Goal: Task Accomplishment & Management: Manage account settings

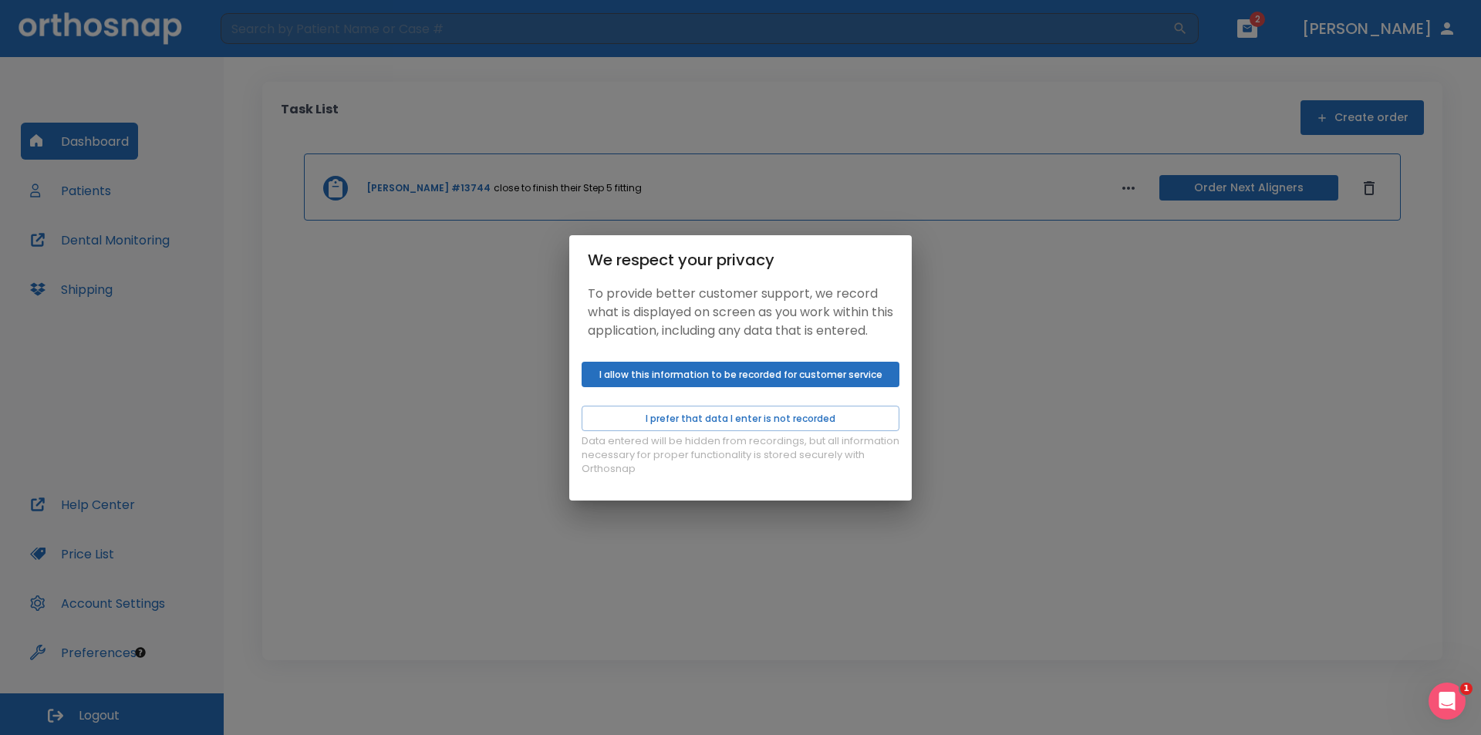
click at [761, 380] on button "I allow this information to be recorded for customer service" at bounding box center [741, 374] width 318 height 25
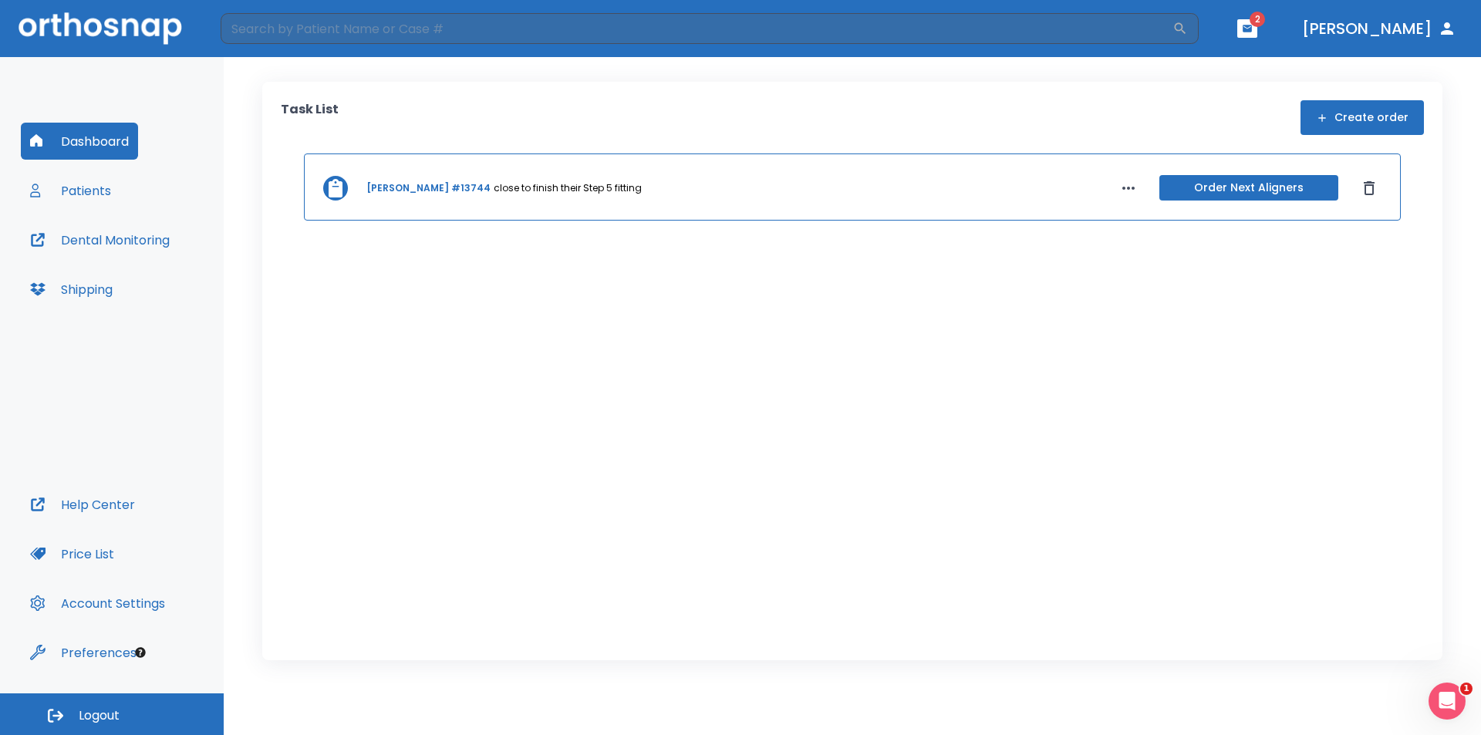
click at [84, 188] on button "Patients" at bounding box center [71, 190] width 100 height 37
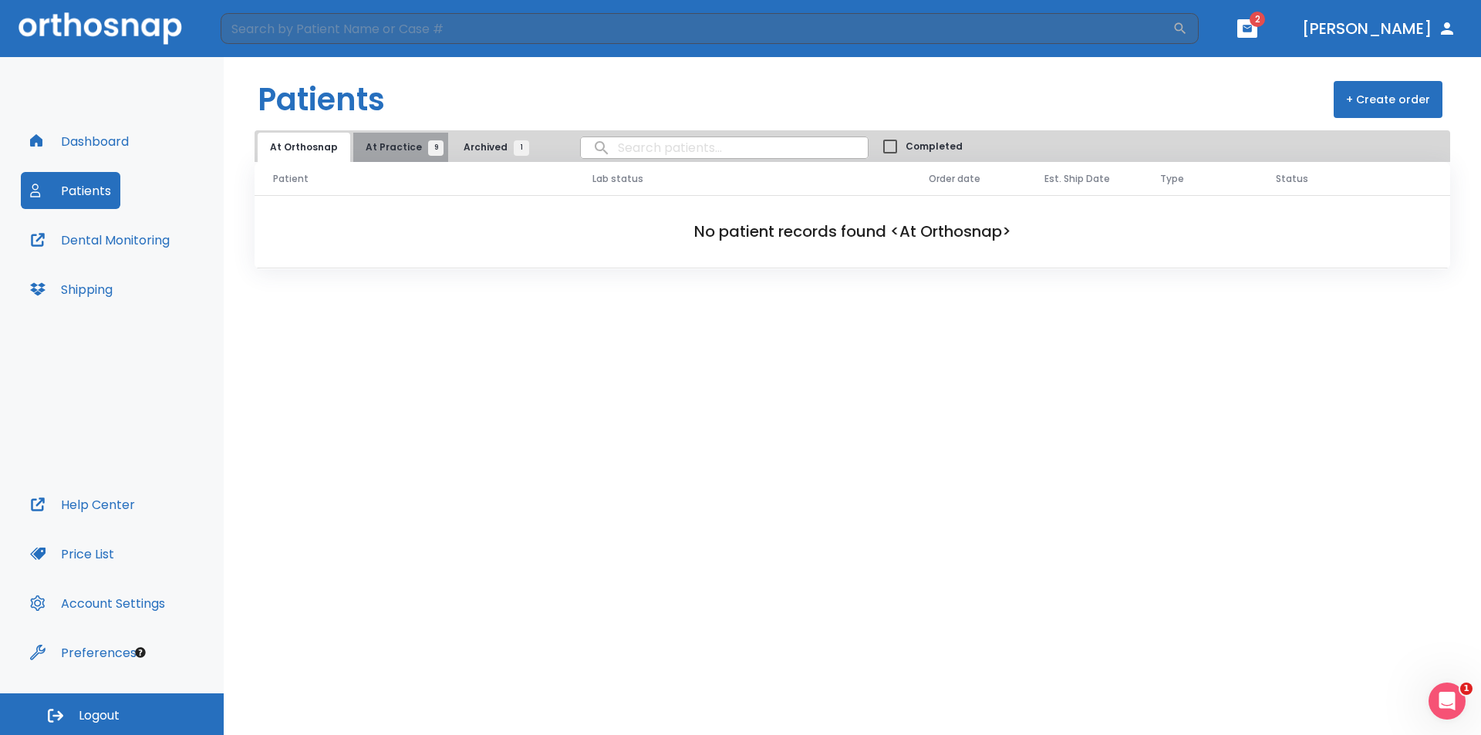
click at [396, 140] on span "At Practice 9" at bounding box center [401, 147] width 70 height 14
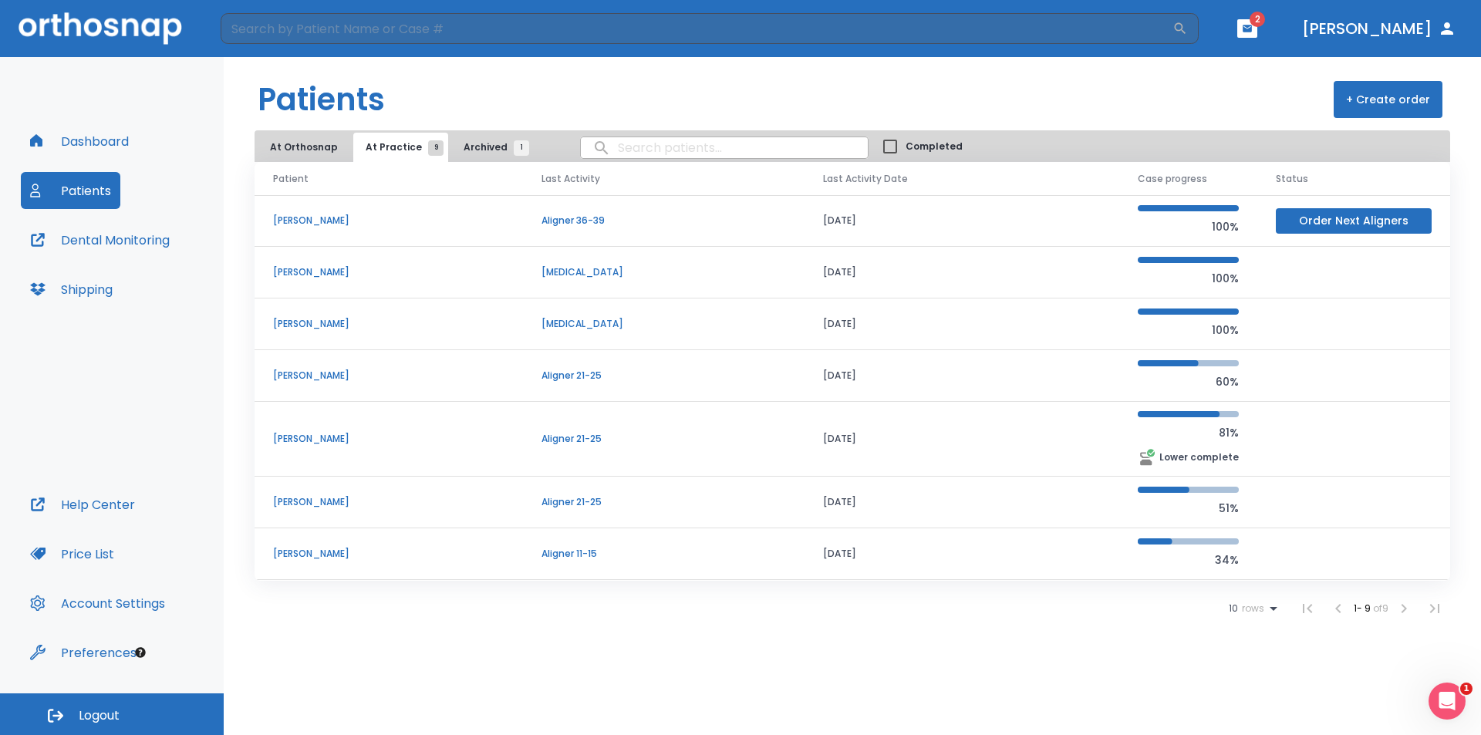
click at [1252, 26] on icon "button" at bounding box center [1247, 28] width 9 height 7
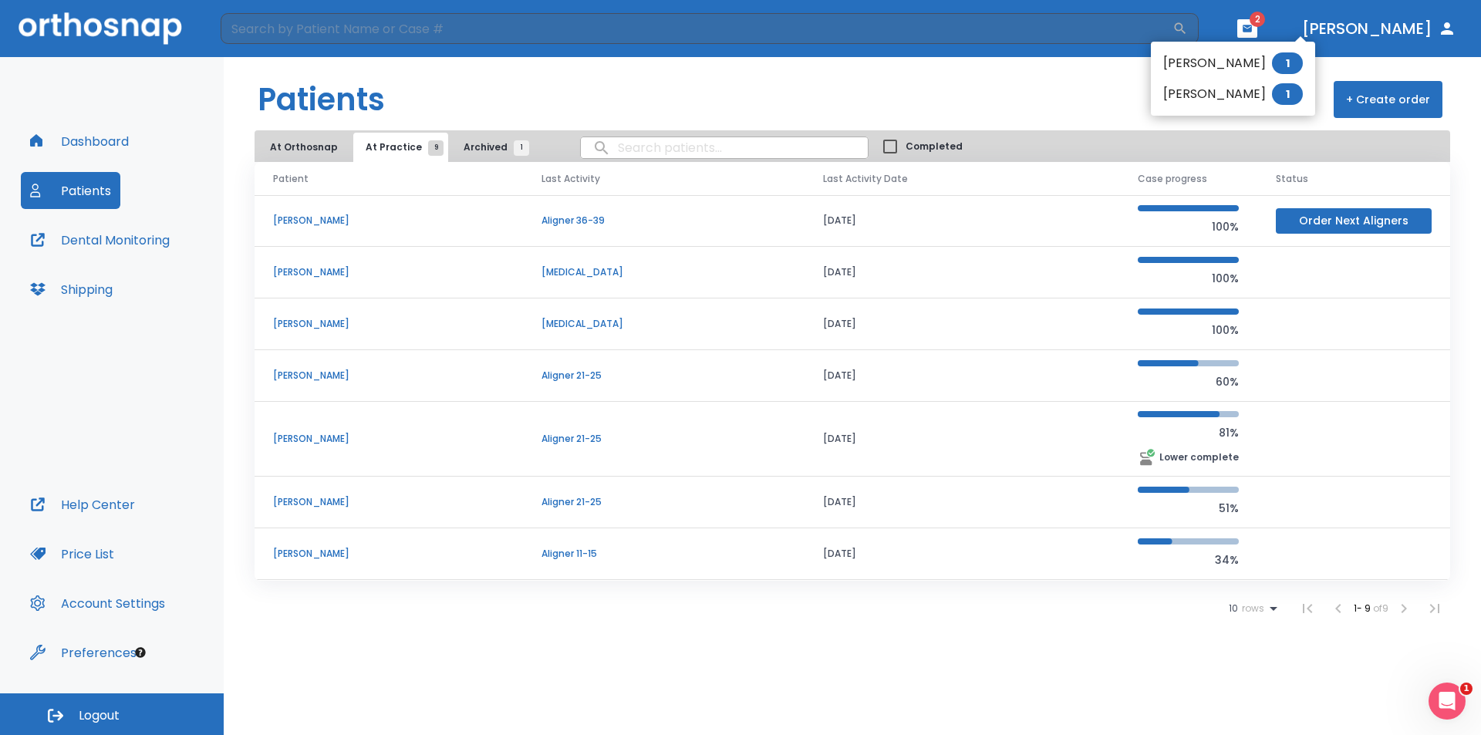
click at [1207, 94] on li "[PERSON_NAME] 1" at bounding box center [1233, 94] width 164 height 31
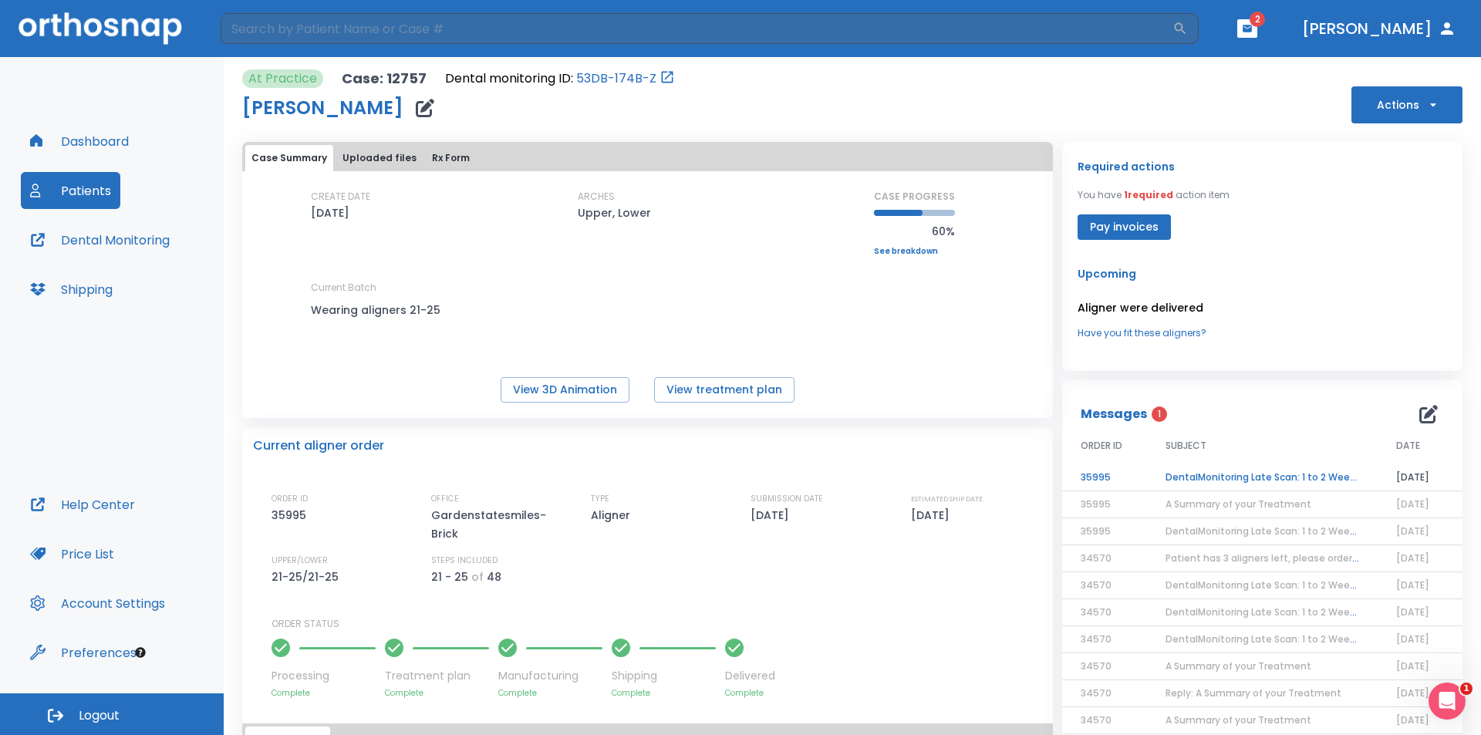
click at [1242, 477] on td "DentalMonitoring Late Scan: 1 to 2 Weeks Notification" at bounding box center [1262, 477] width 231 height 27
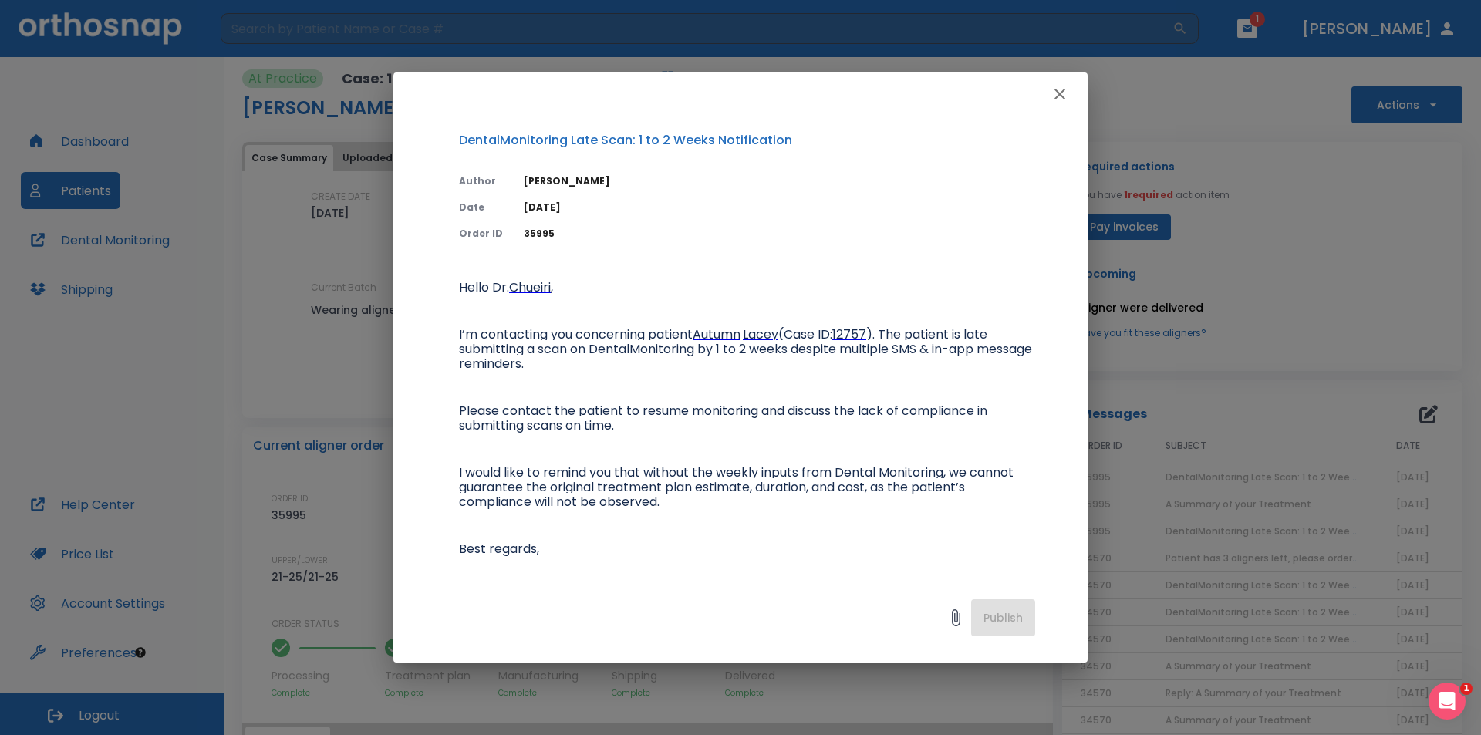
click at [1064, 92] on icon "button" at bounding box center [1060, 94] width 19 height 19
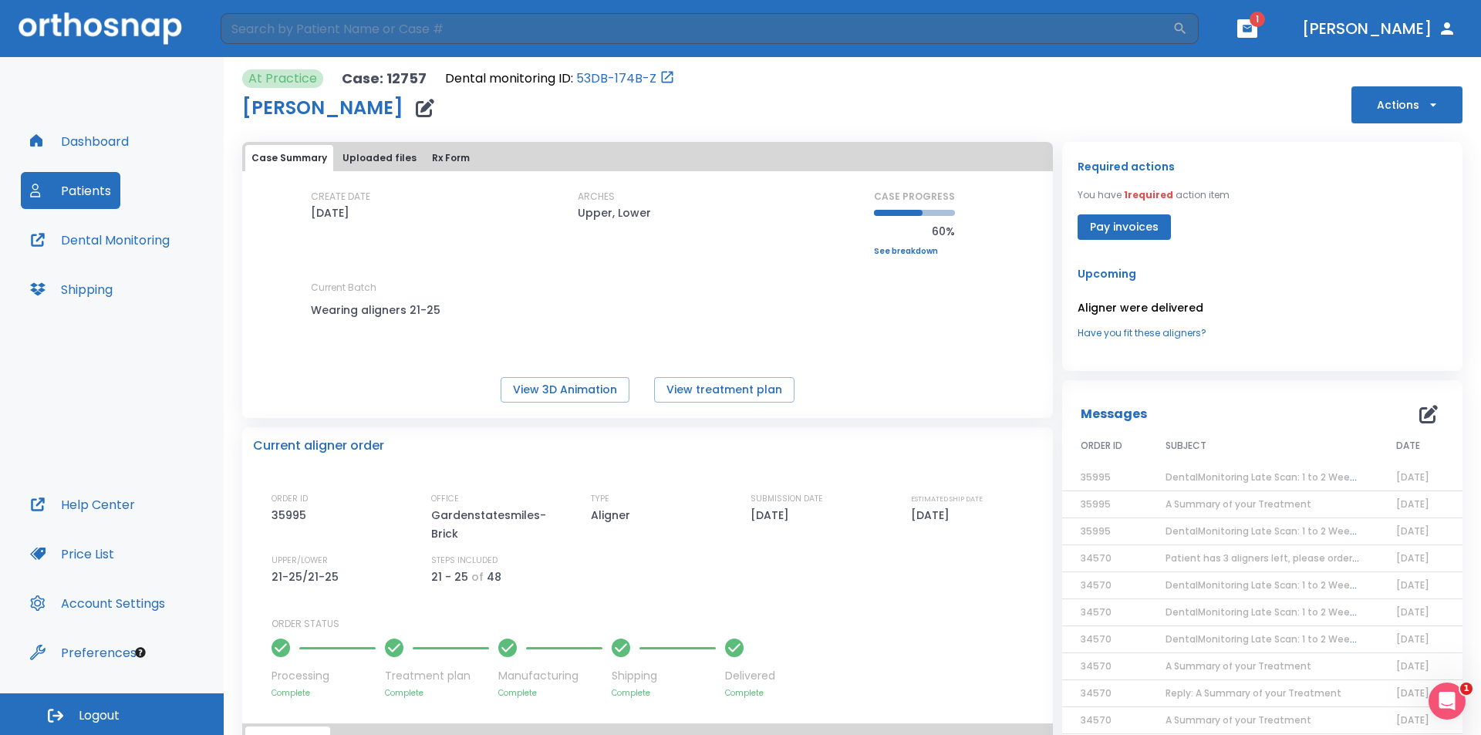
click at [1252, 30] on icon "button" at bounding box center [1247, 28] width 9 height 7
click at [1237, 66] on li "[PERSON_NAME] 1" at bounding box center [1233, 63] width 164 height 31
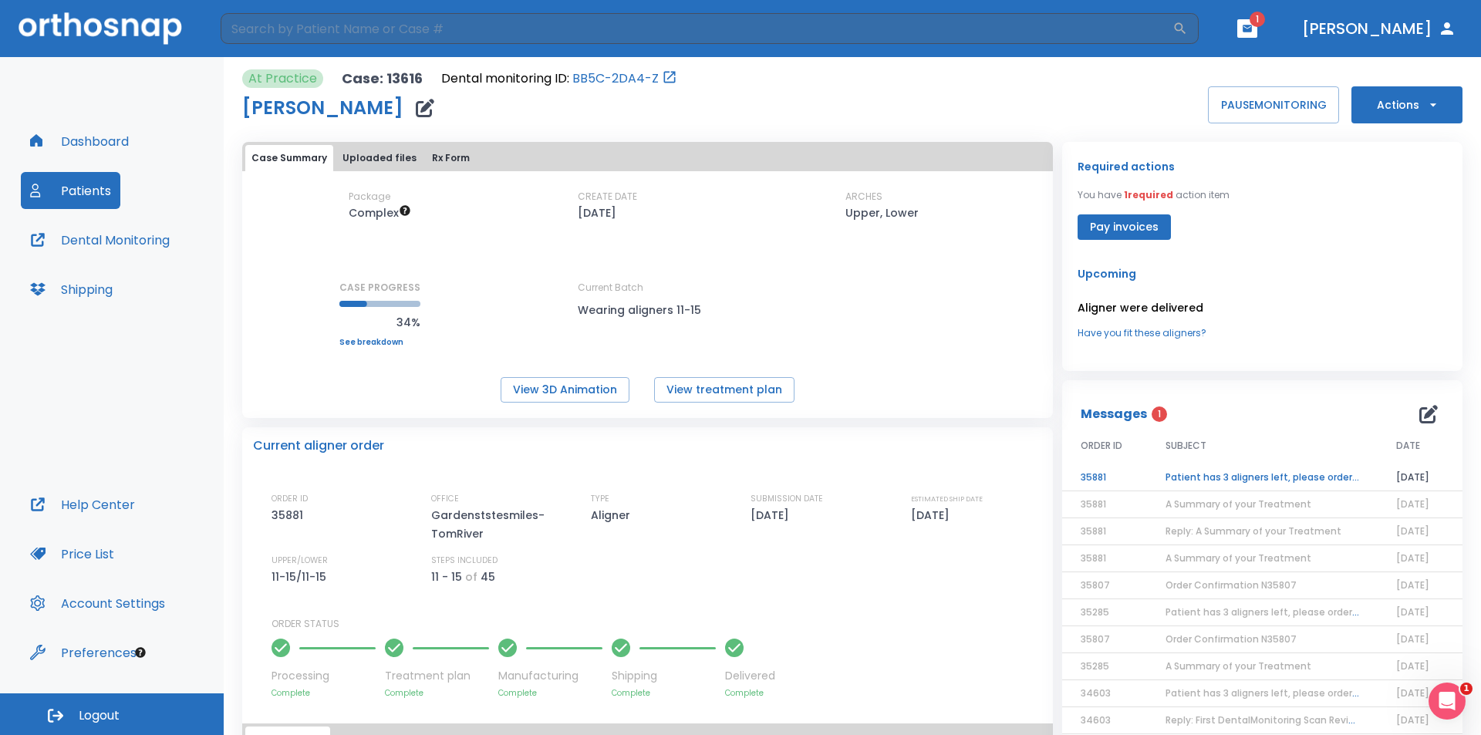
click at [1197, 479] on td "Patient has 3 aligners left, please order next set!" at bounding box center [1262, 477] width 231 height 27
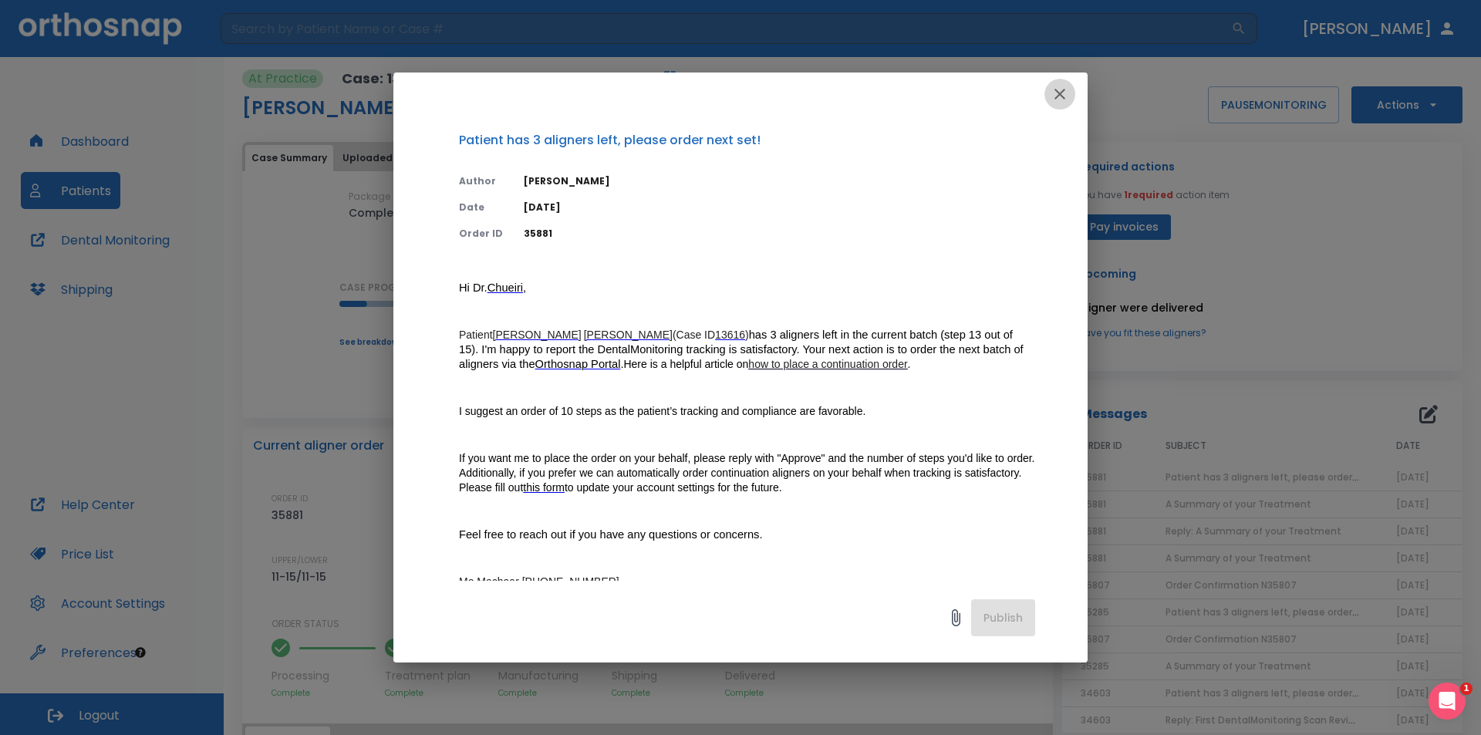
click at [1062, 89] on icon "button" at bounding box center [1060, 94] width 19 height 19
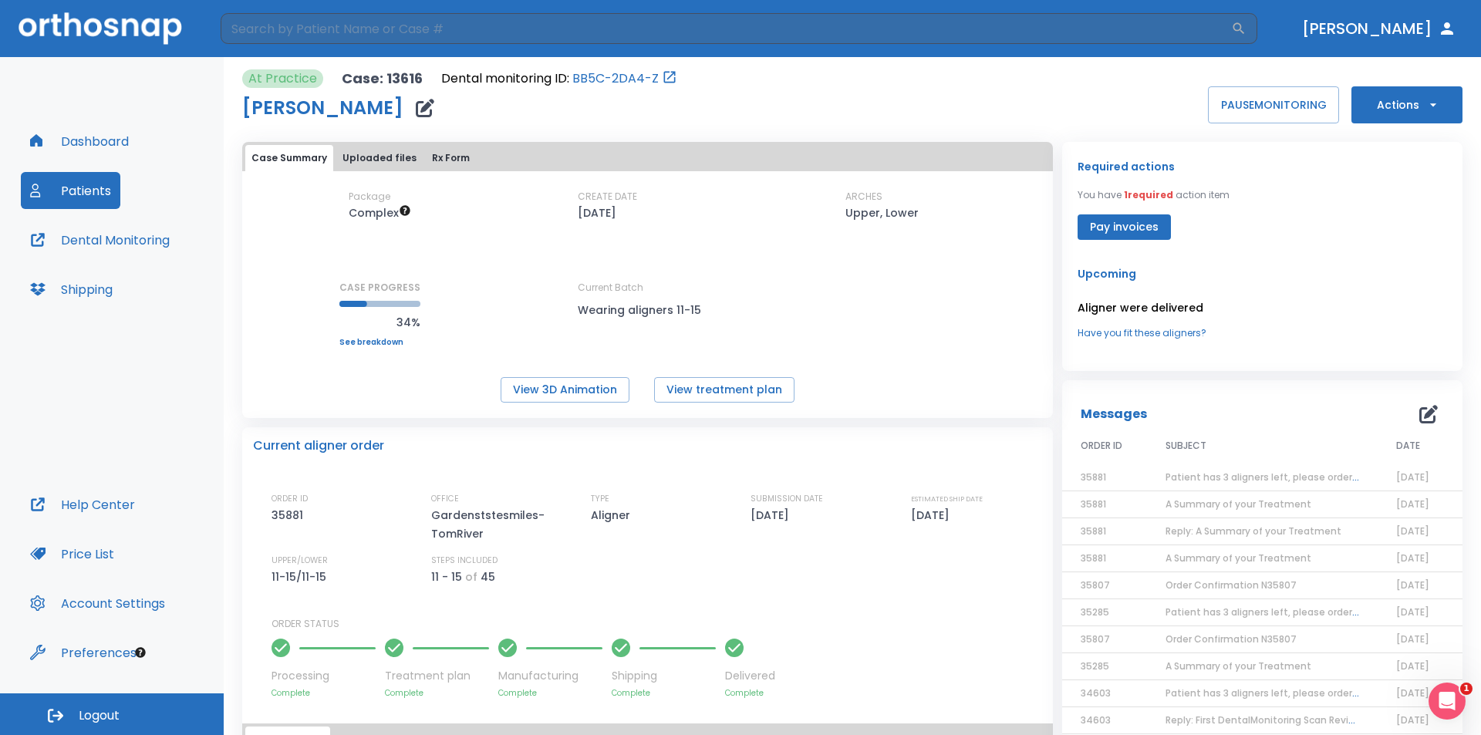
click at [1392, 94] on button "Actions" at bounding box center [1407, 104] width 111 height 37
click at [1383, 227] on p "Order Next Aligners" at bounding box center [1397, 226] width 87 height 14
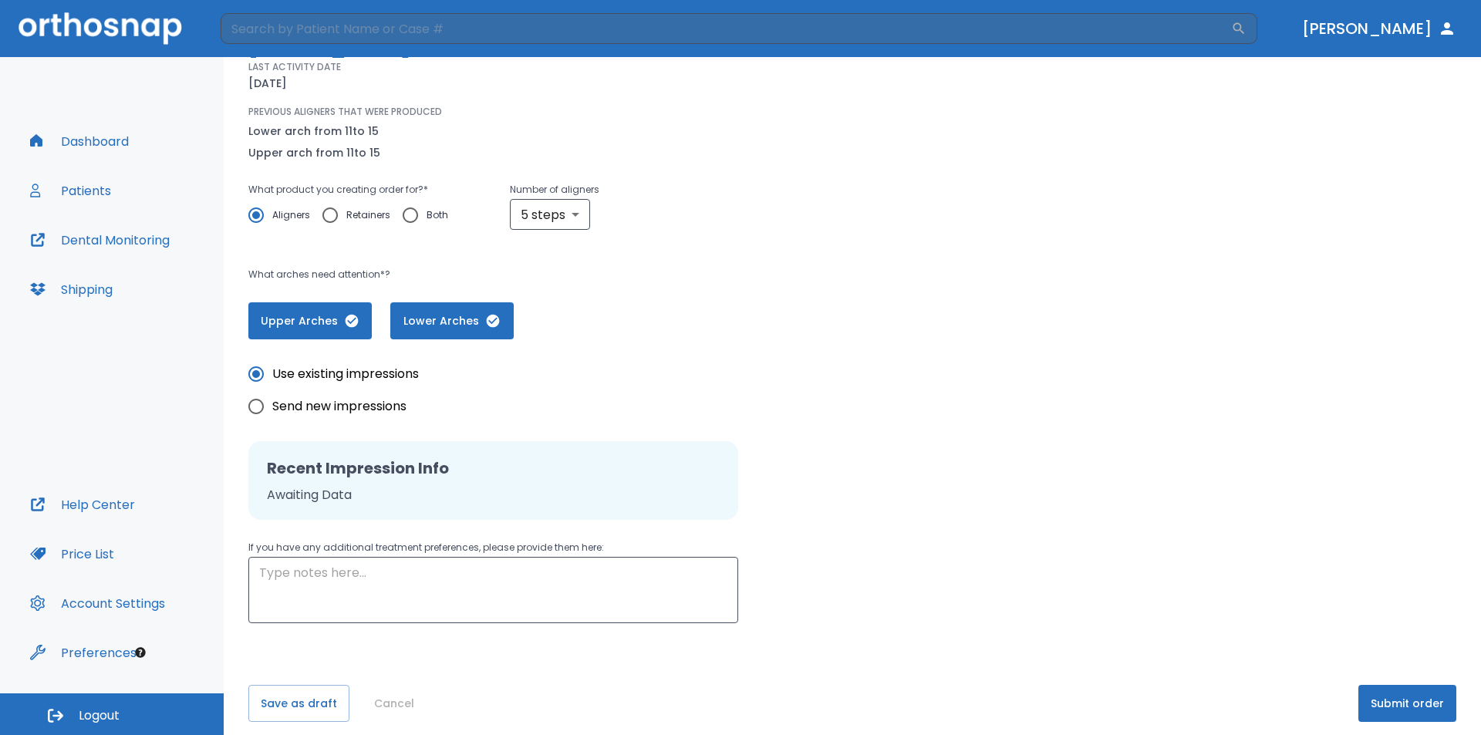
scroll to position [166, 0]
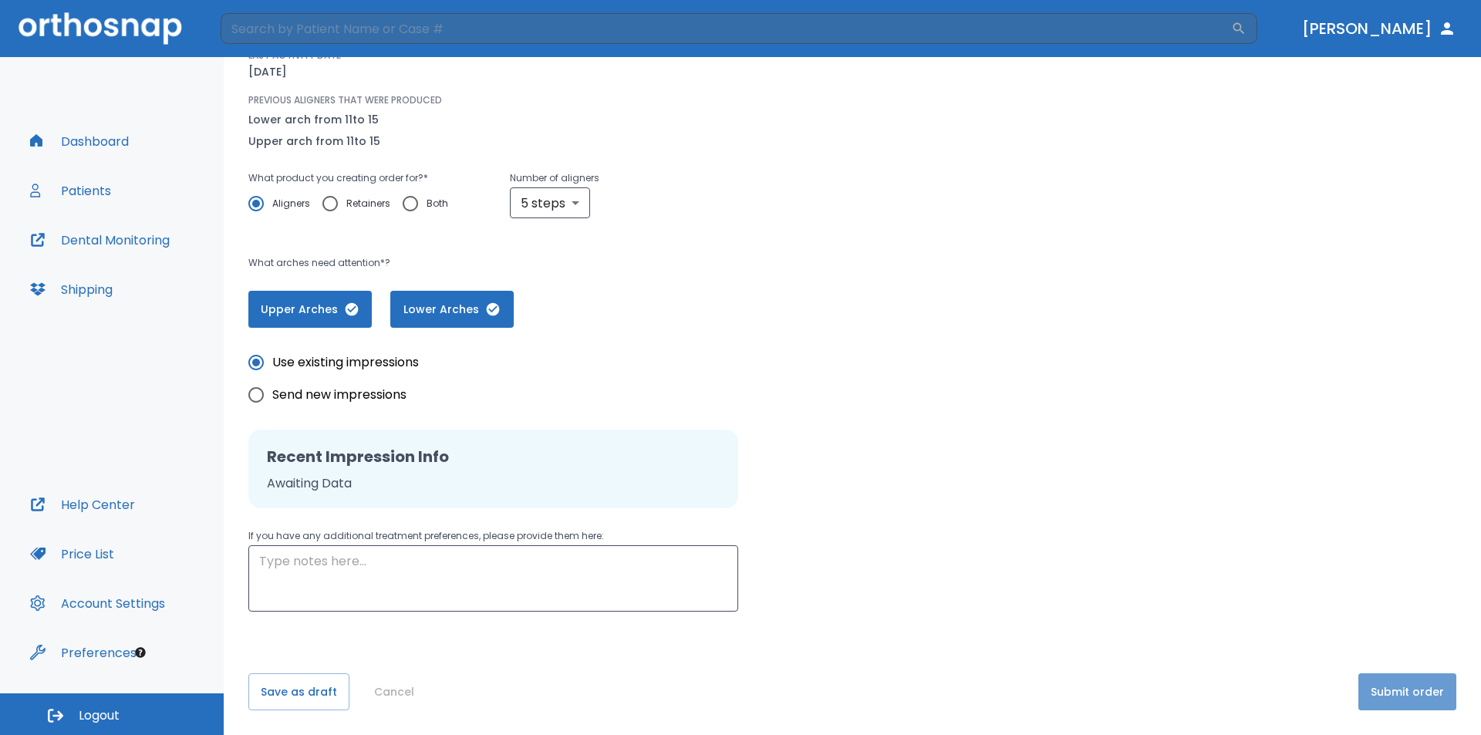
click at [1391, 689] on button "Submit order" at bounding box center [1408, 692] width 98 height 37
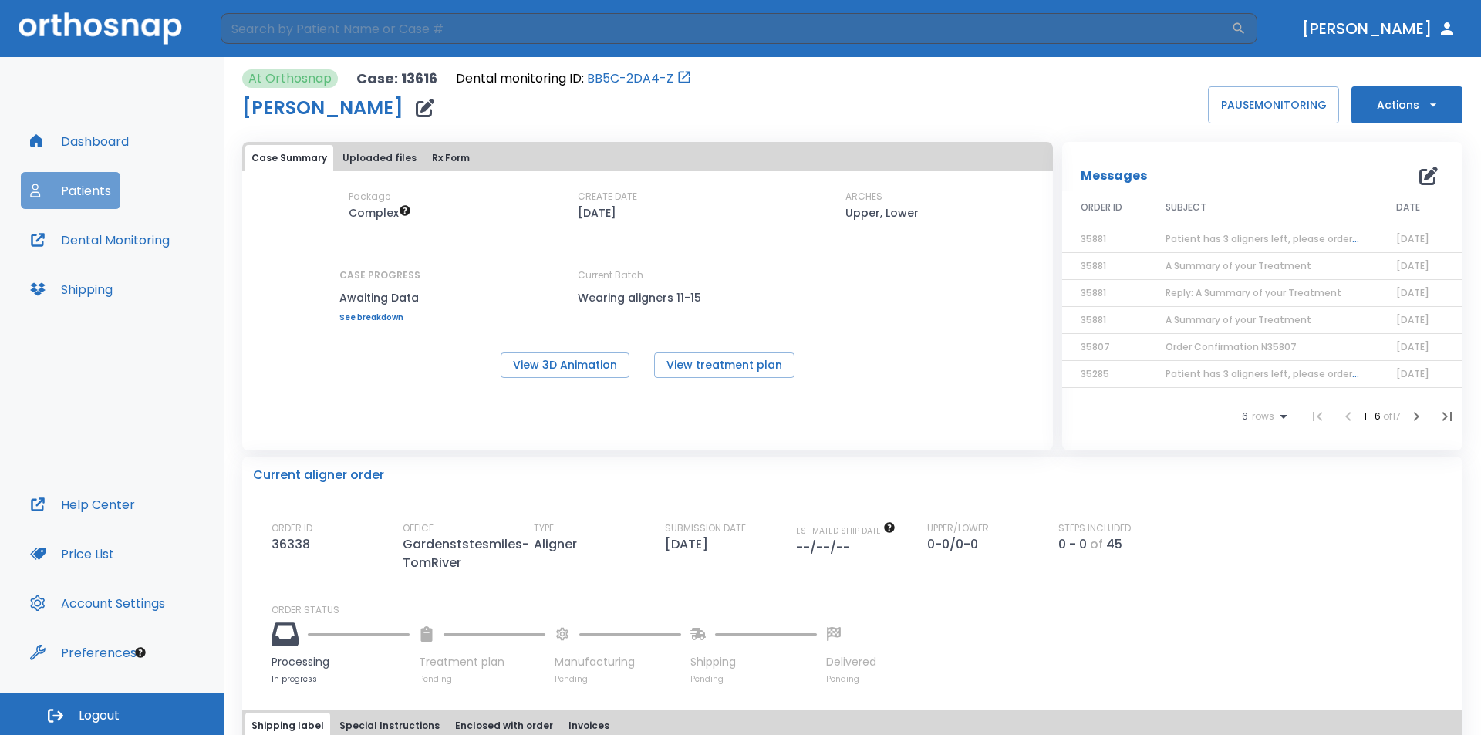
click at [68, 187] on button "Patients" at bounding box center [71, 190] width 100 height 37
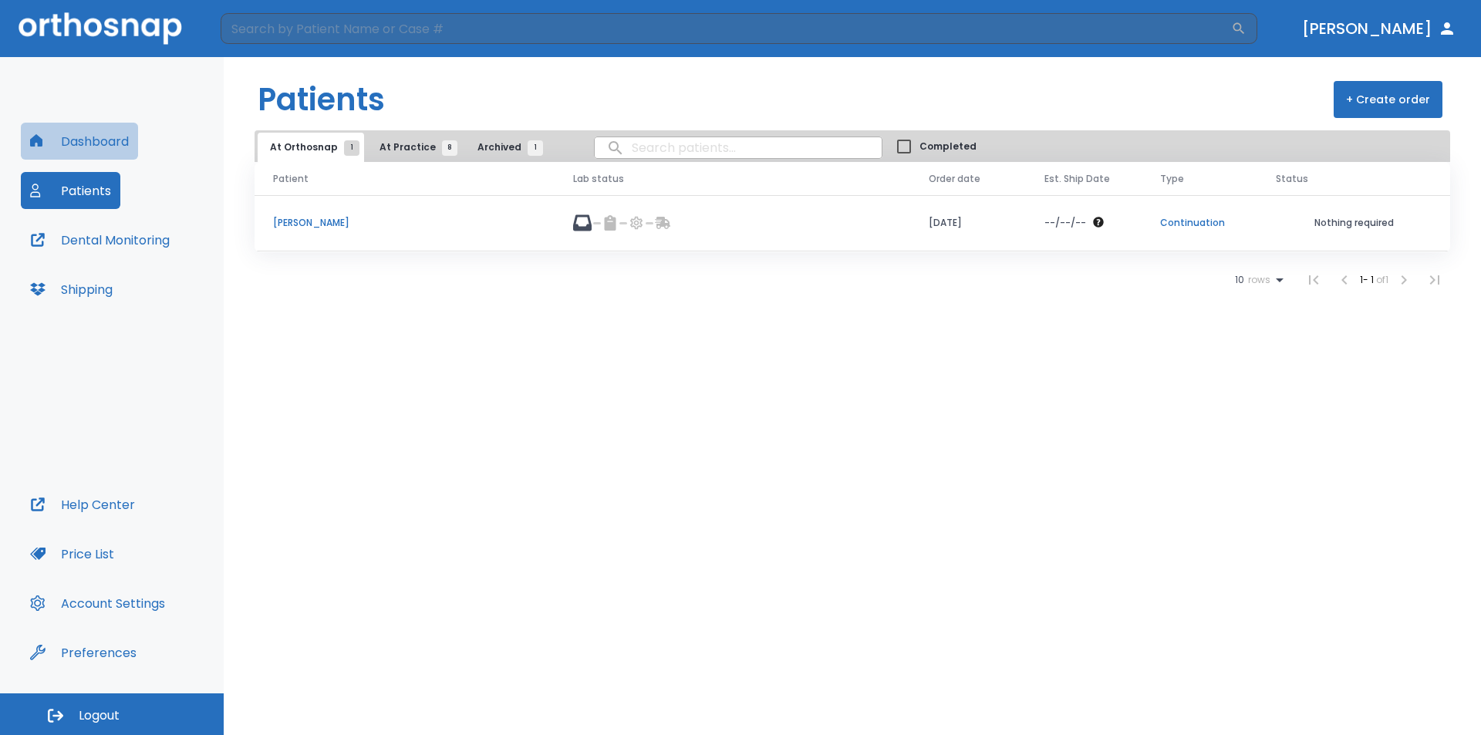
click at [76, 141] on button "Dashboard" at bounding box center [79, 141] width 117 height 37
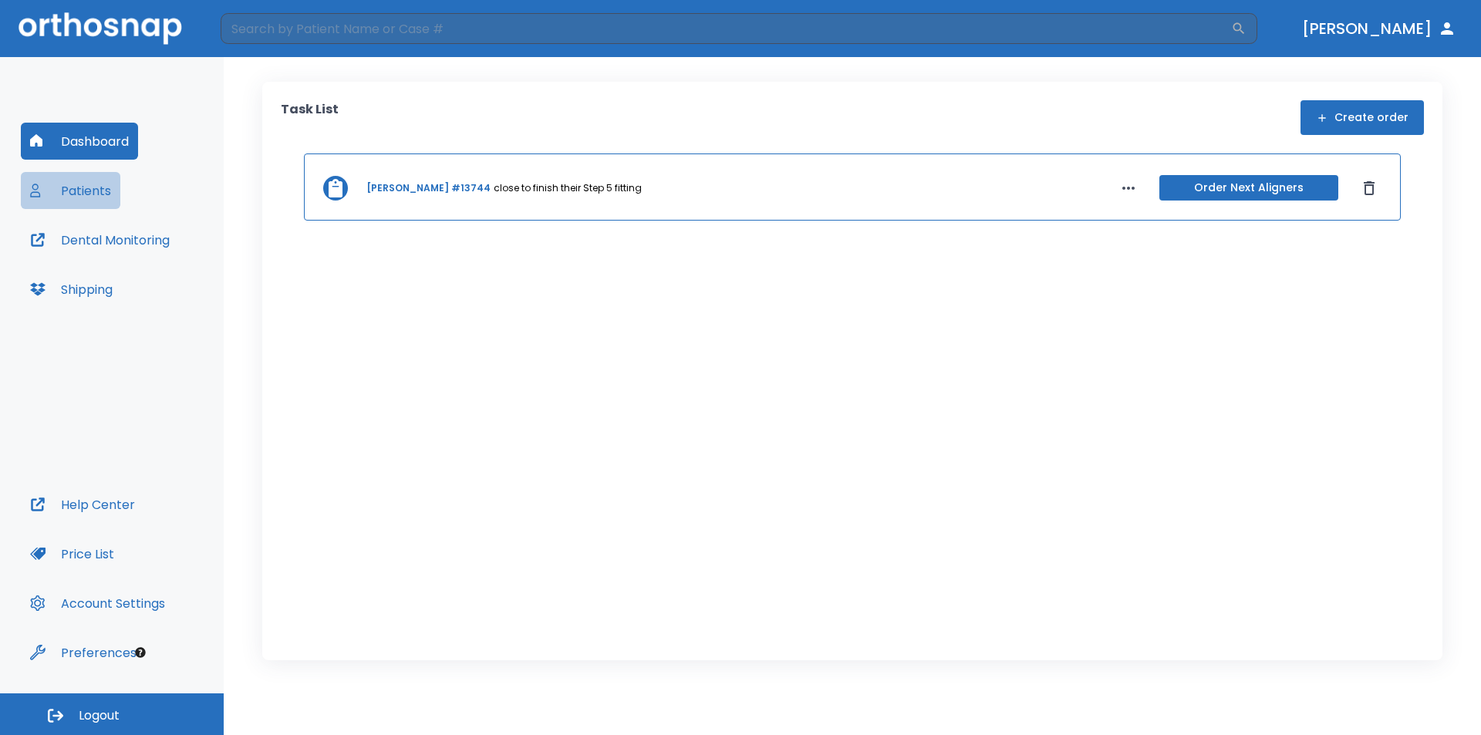
click at [62, 190] on button "Patients" at bounding box center [71, 190] width 100 height 37
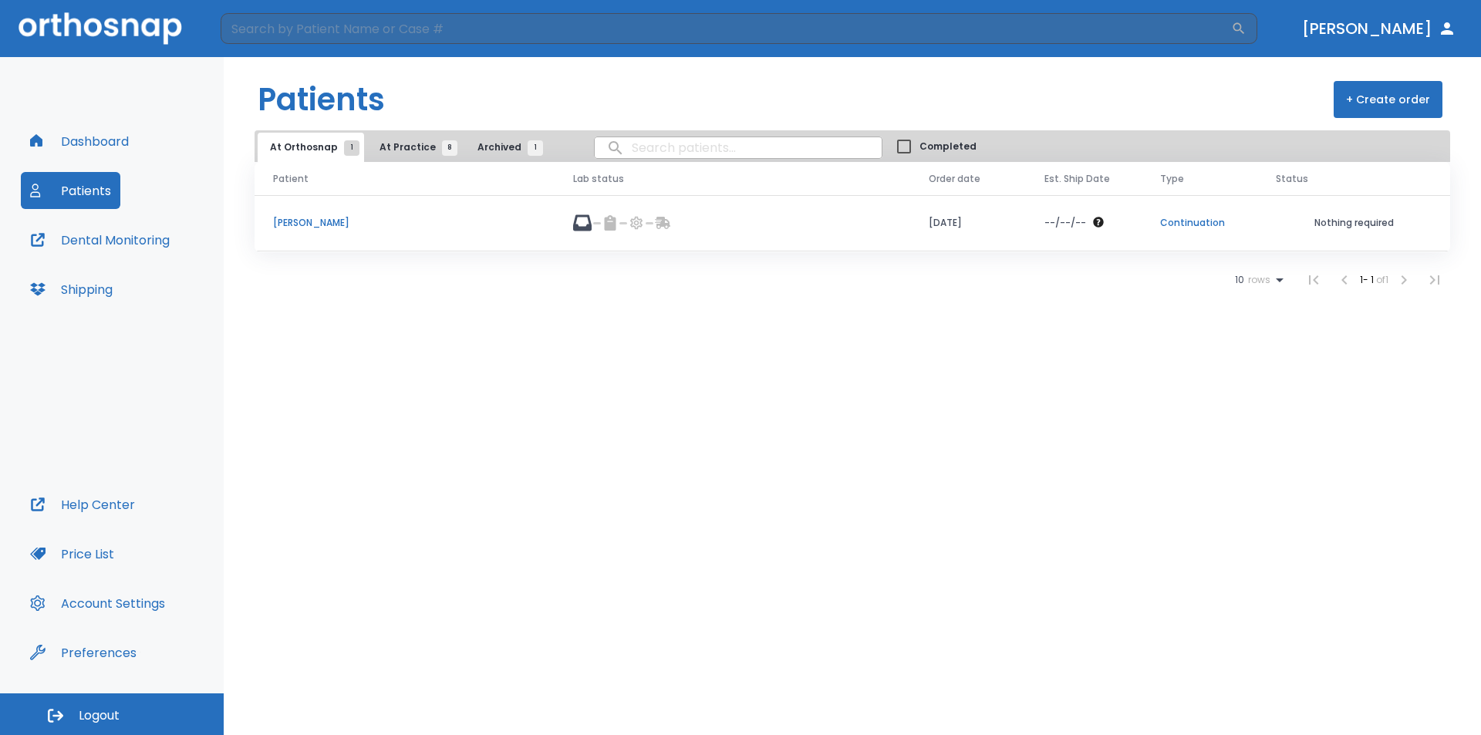
click at [403, 149] on span "At Practice 8" at bounding box center [415, 147] width 70 height 14
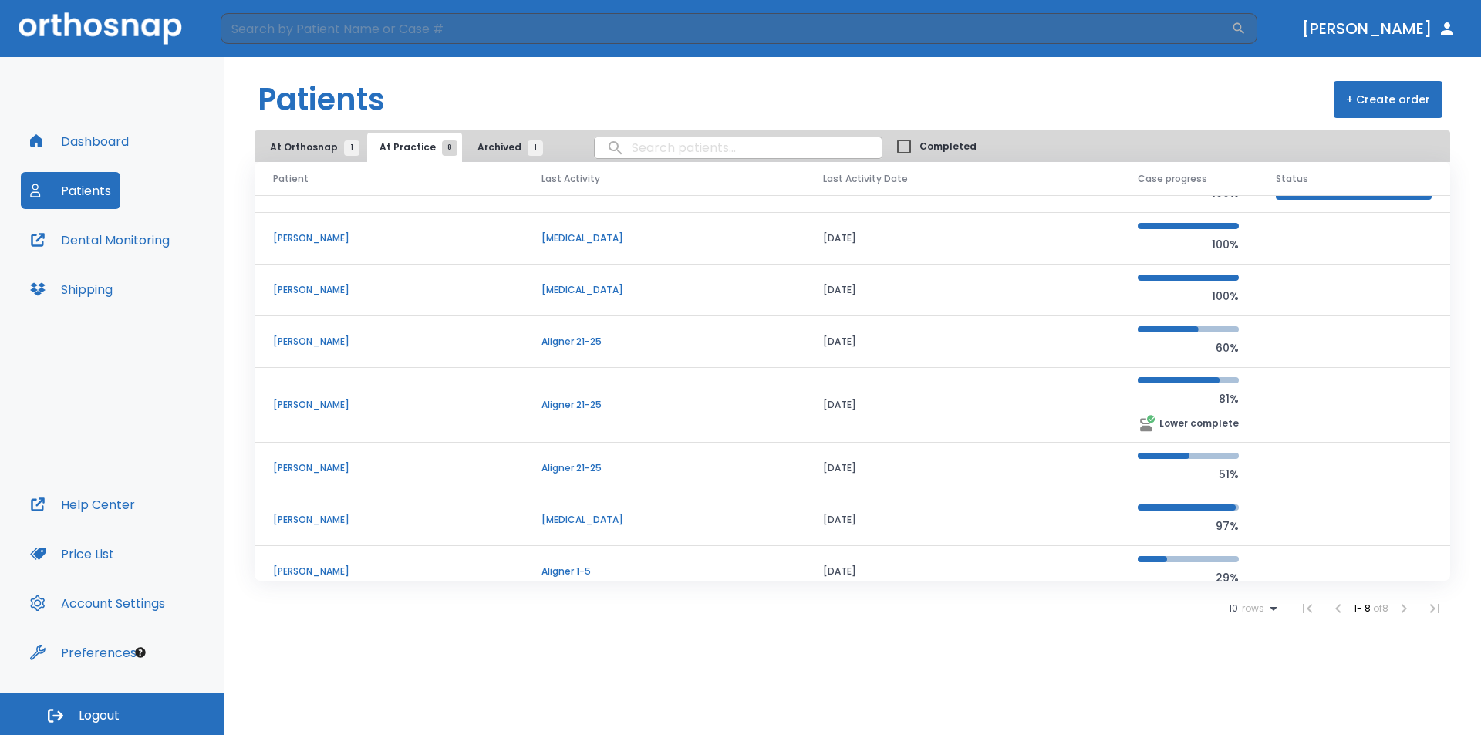
scroll to position [52, 0]
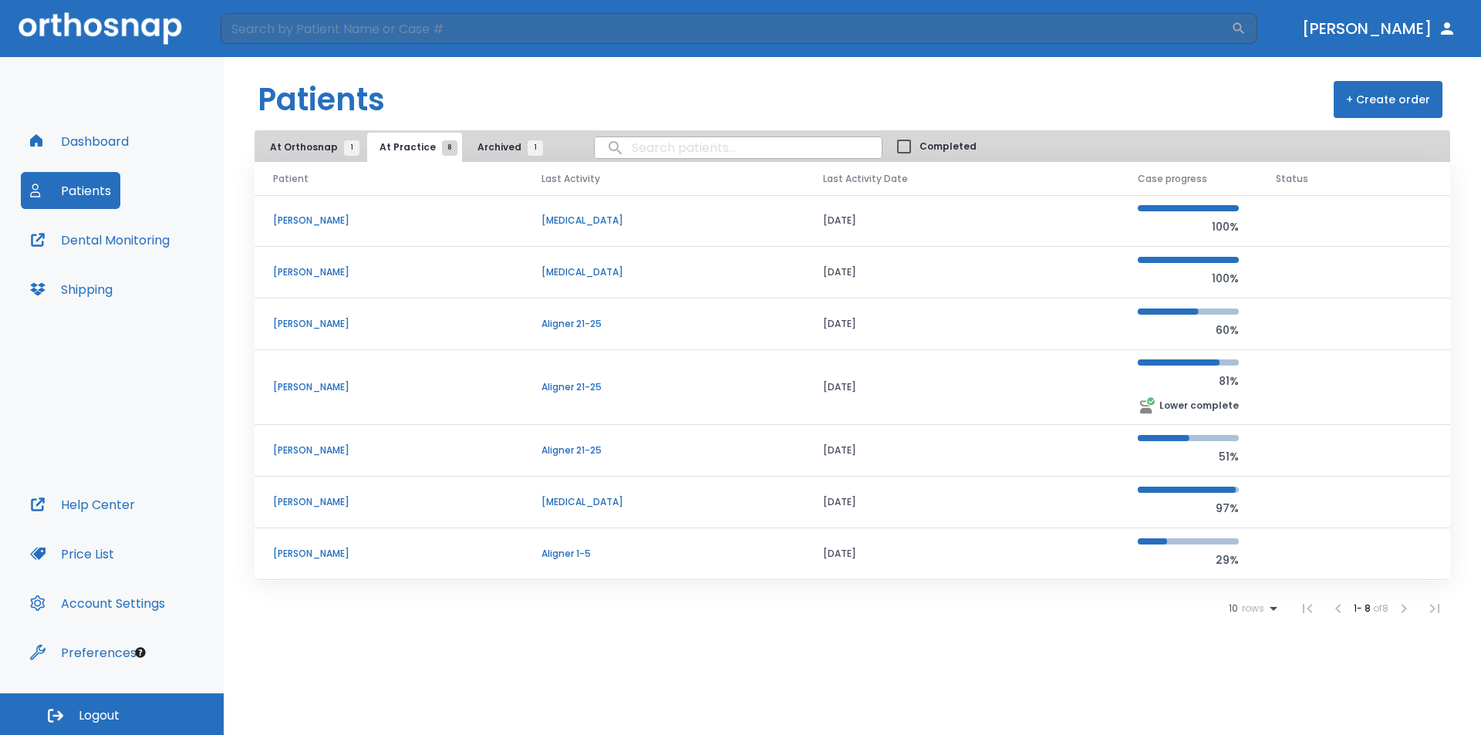
click at [1403, 607] on li at bounding box center [1404, 608] width 31 height 31
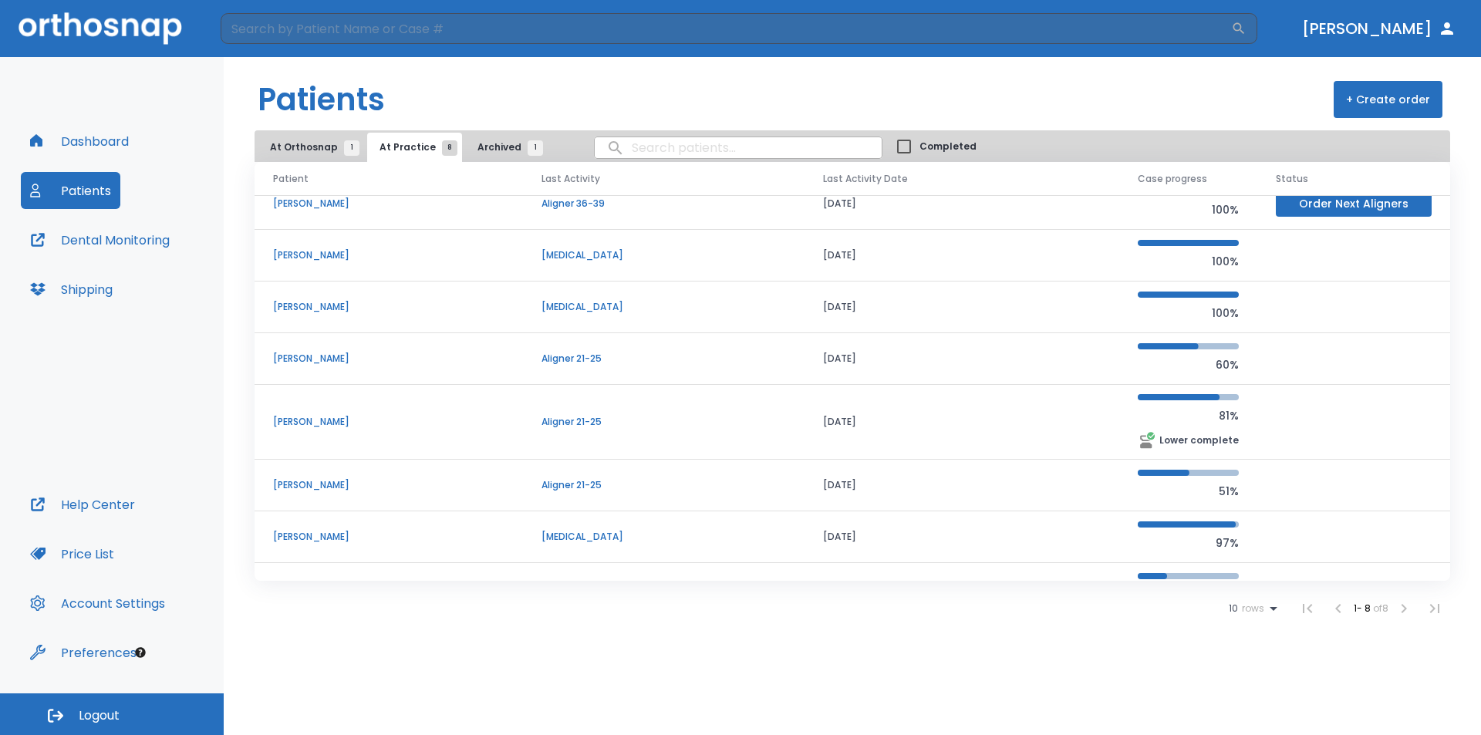
scroll to position [0, 0]
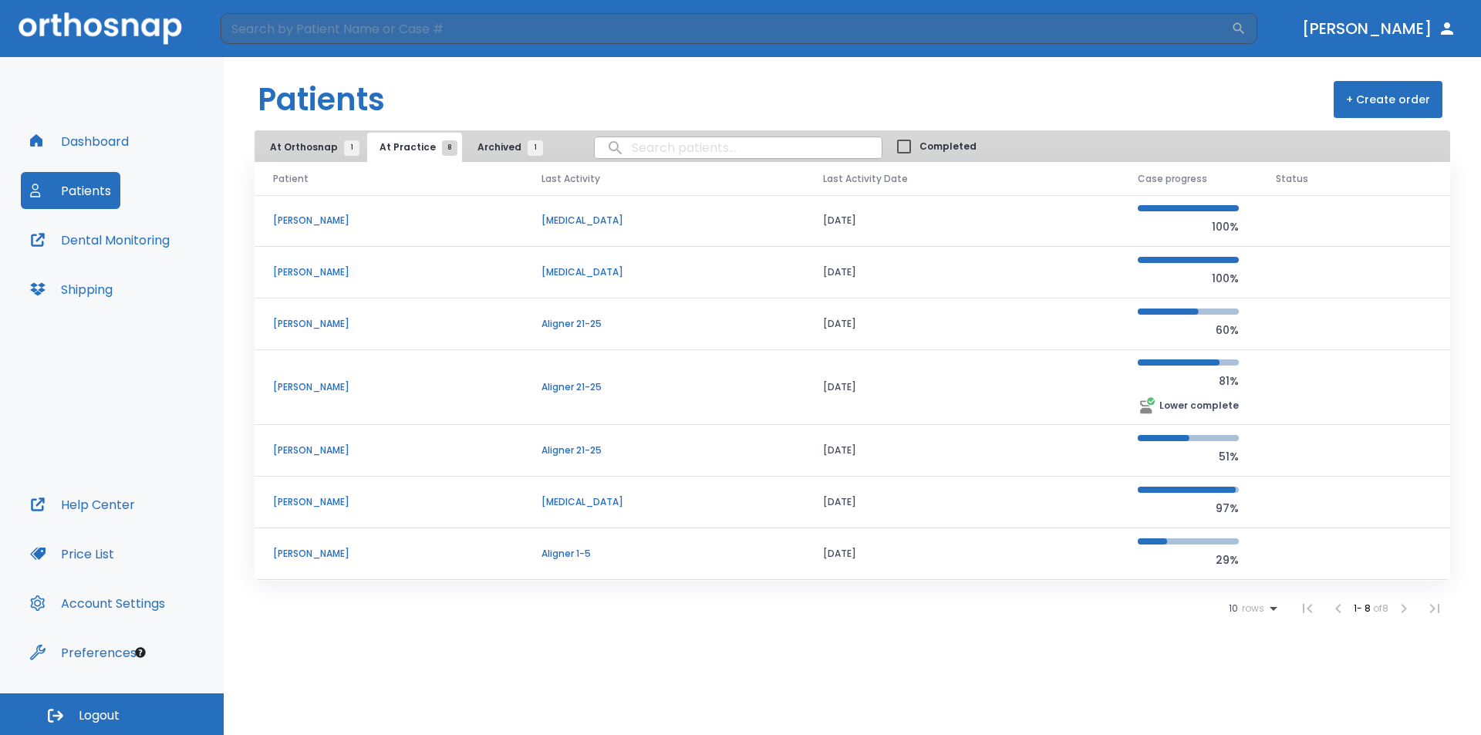
click at [304, 143] on span "At Orthosnap 1" at bounding box center [311, 147] width 82 height 14
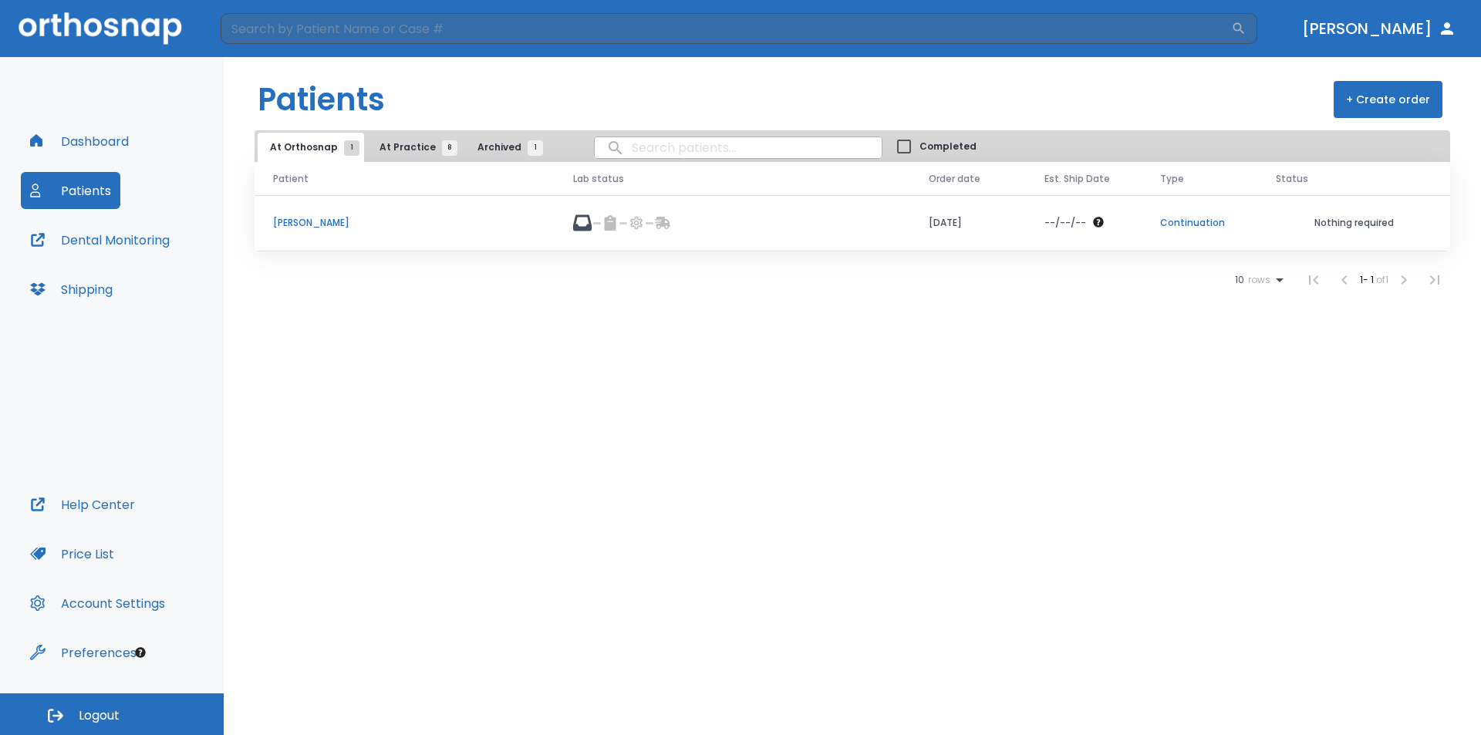
click at [410, 148] on span "At Practice 8" at bounding box center [415, 147] width 70 height 14
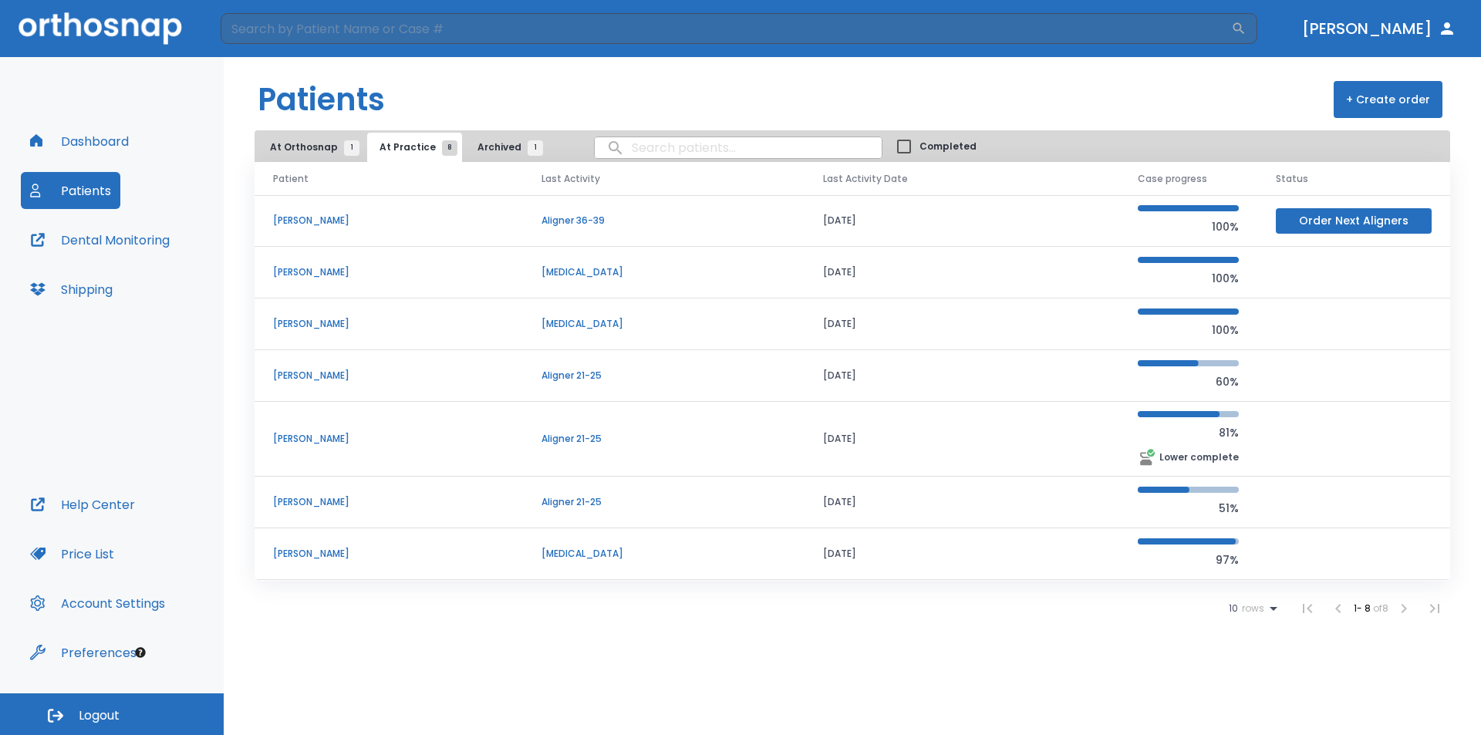
click at [309, 219] on p "[PERSON_NAME]" at bounding box center [388, 221] width 231 height 14
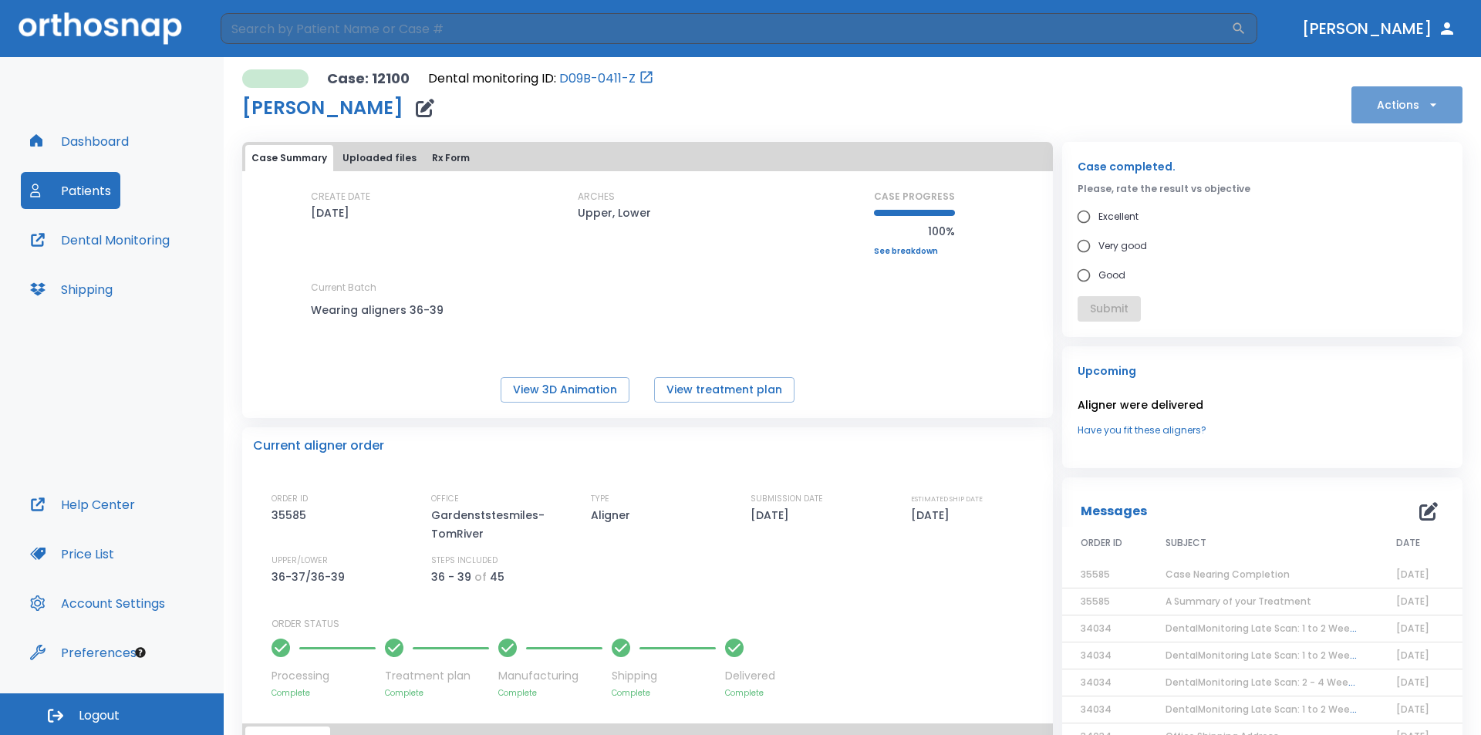
click at [1383, 101] on button "Actions" at bounding box center [1407, 104] width 111 height 37
click at [1291, 111] on div at bounding box center [740, 367] width 1481 height 735
click at [1197, 576] on span "Case Nearing Completion" at bounding box center [1228, 574] width 124 height 13
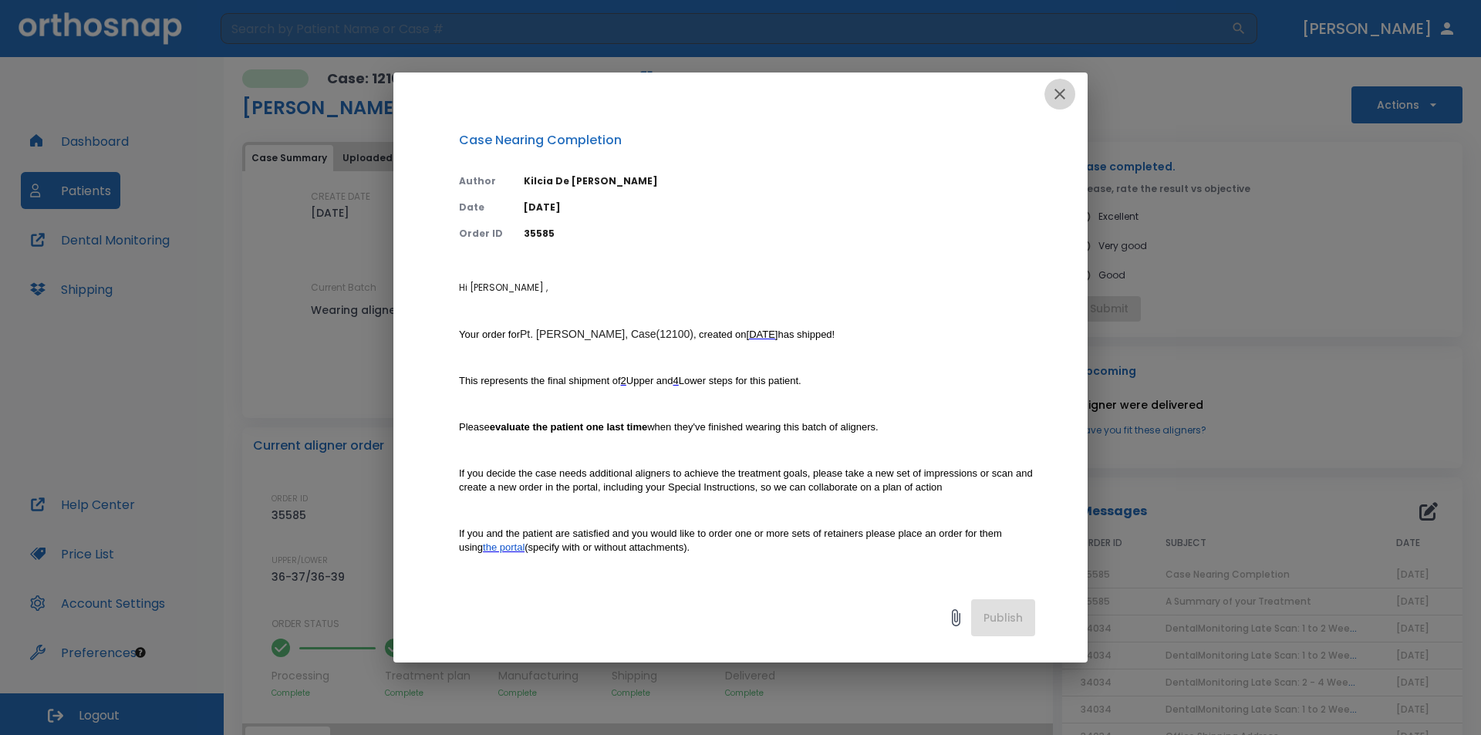
click at [1059, 99] on icon "button" at bounding box center [1060, 94] width 19 height 19
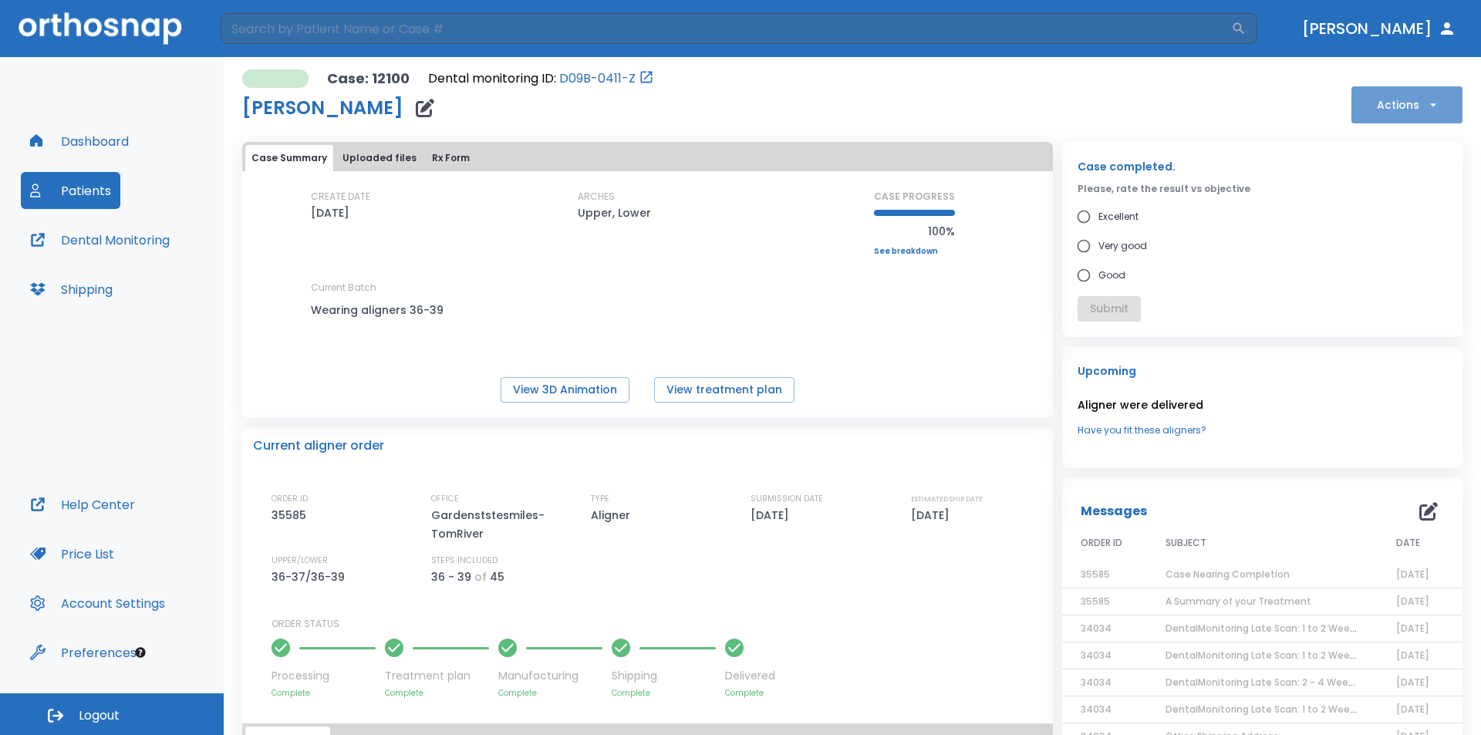
click at [1376, 99] on button "Actions" at bounding box center [1407, 104] width 111 height 37
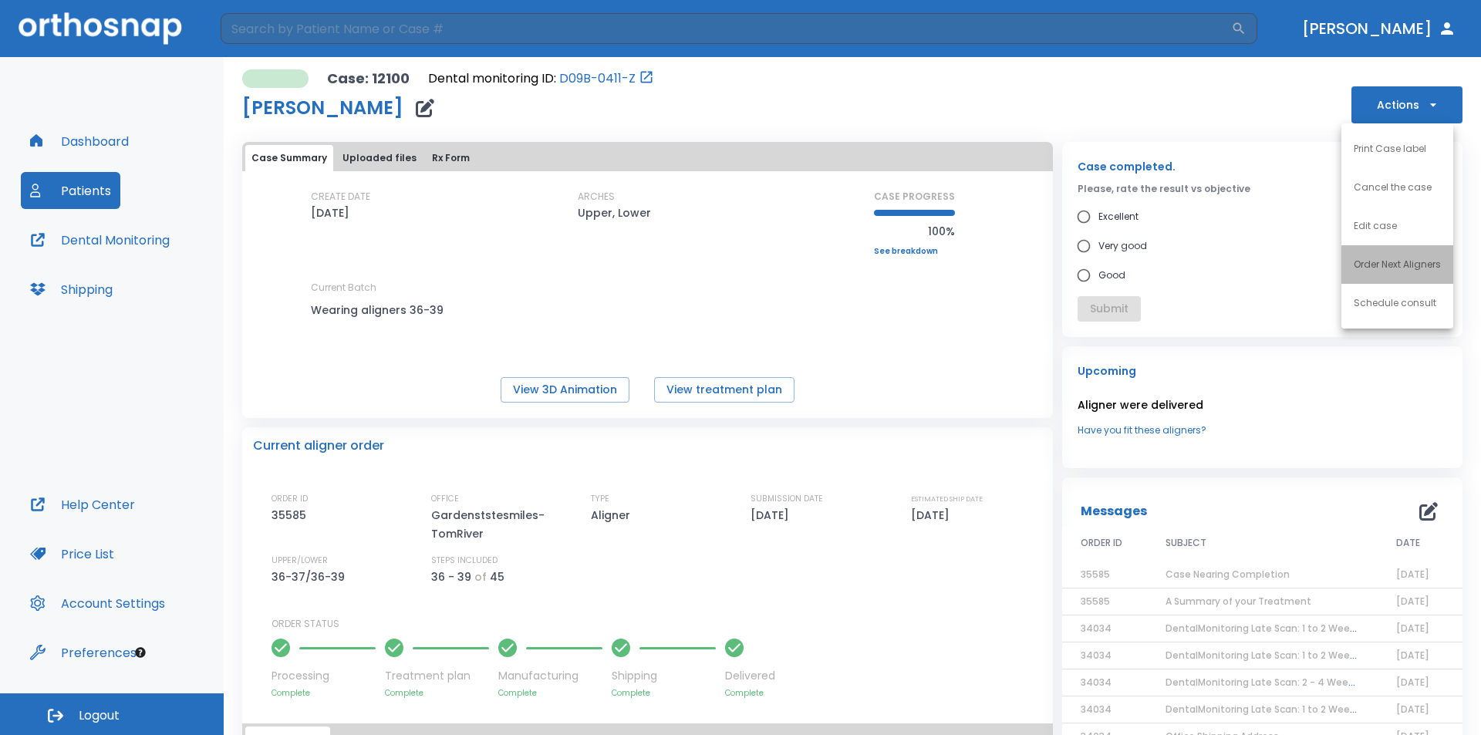
click at [1389, 264] on p "Order Next Aligners" at bounding box center [1397, 265] width 87 height 14
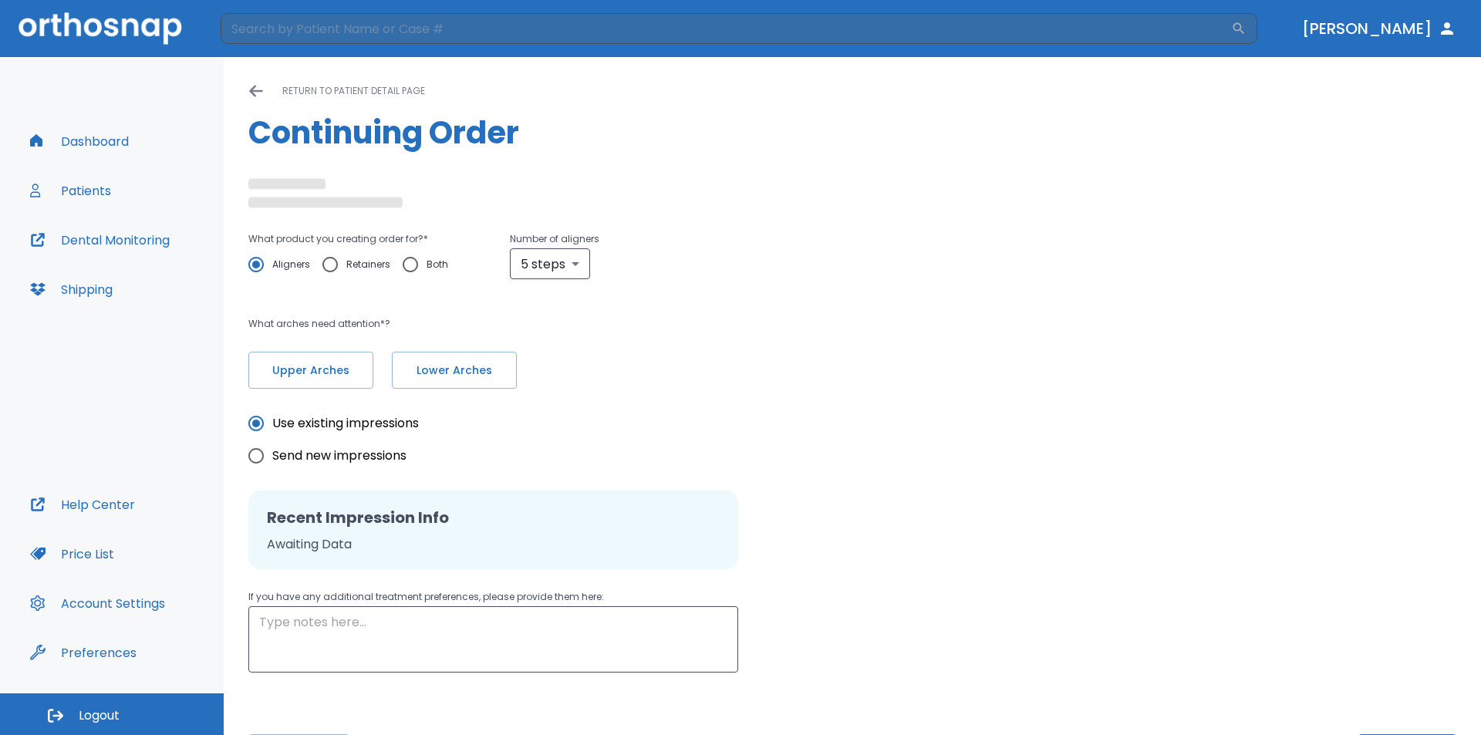
radio input "false"
radio input "true"
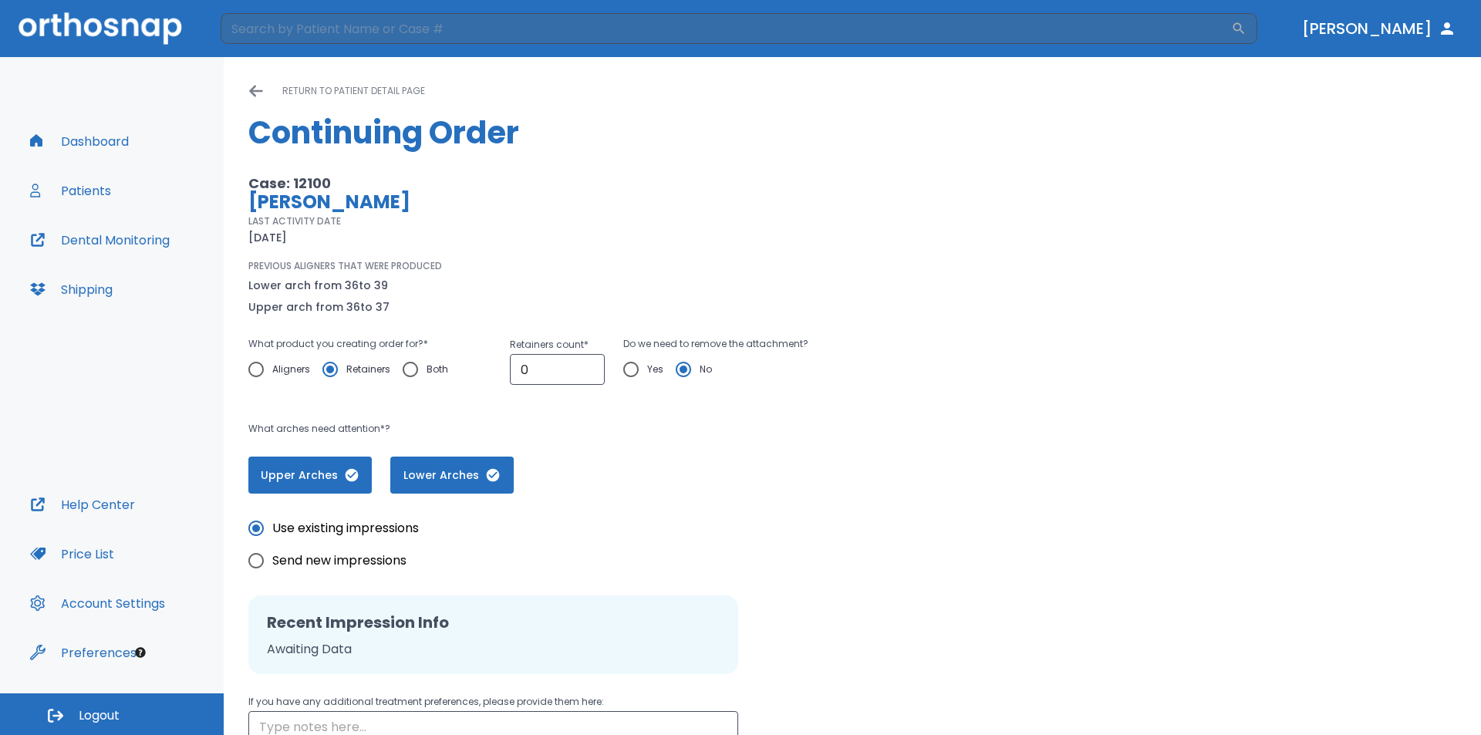
click at [96, 144] on button "Dashboard" at bounding box center [79, 141] width 117 height 37
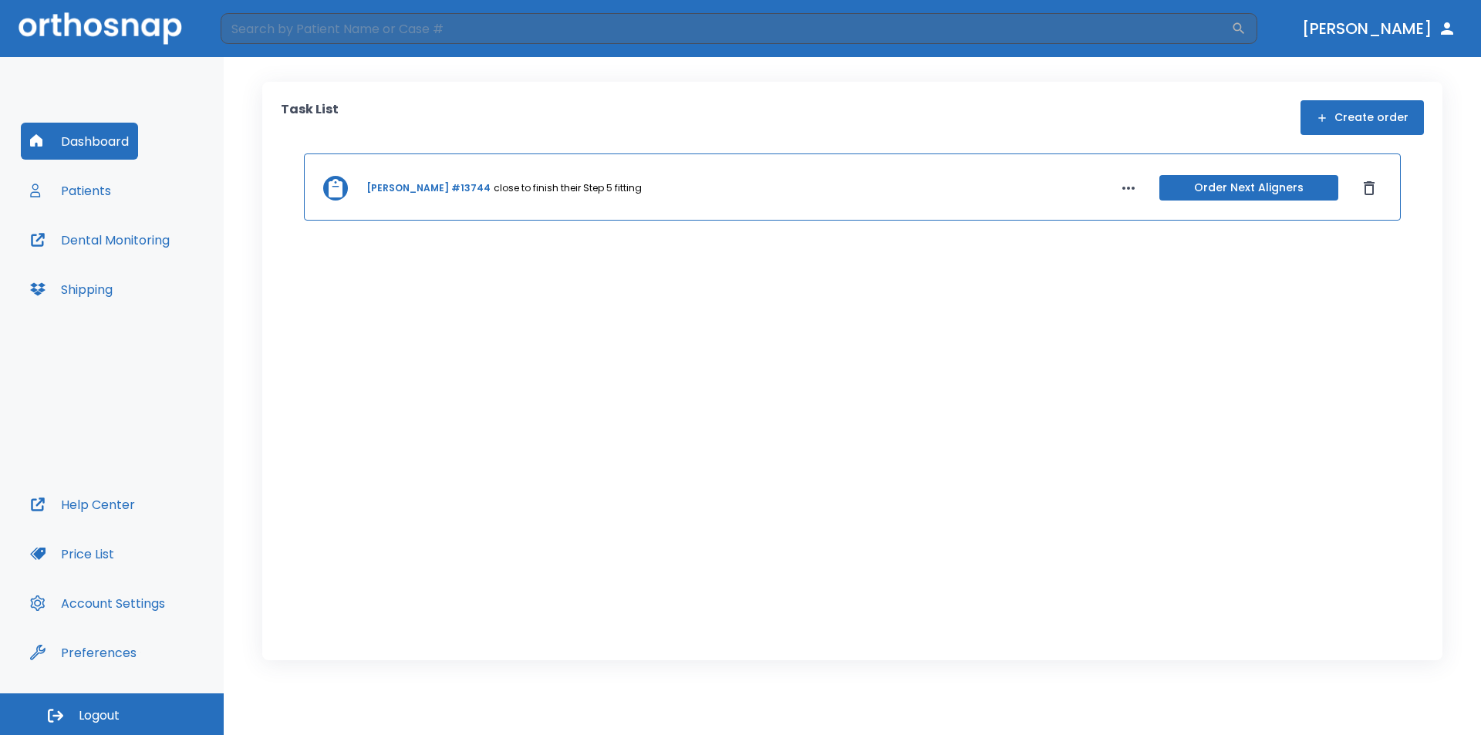
click at [79, 186] on button "Patients" at bounding box center [71, 190] width 100 height 37
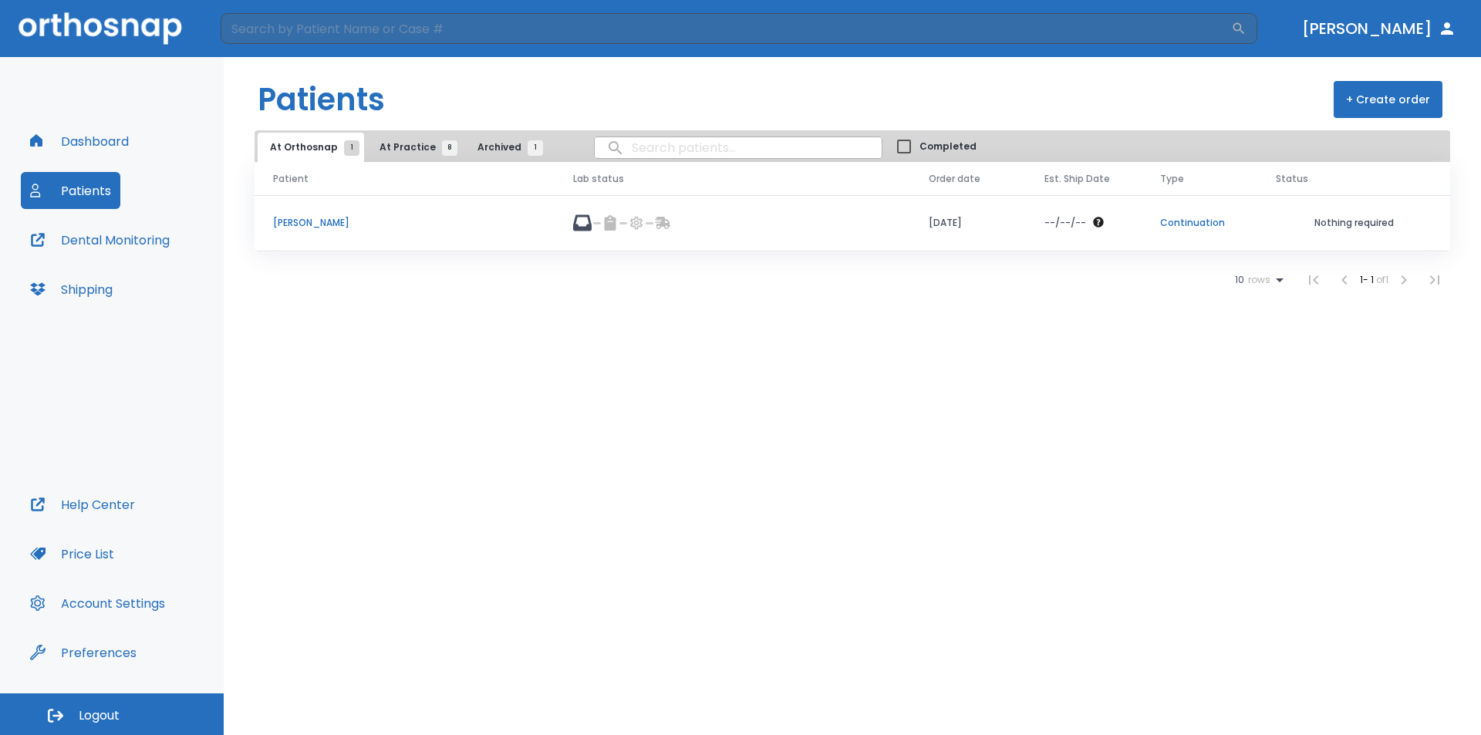
click at [409, 146] on span "At Practice 8" at bounding box center [415, 147] width 70 height 14
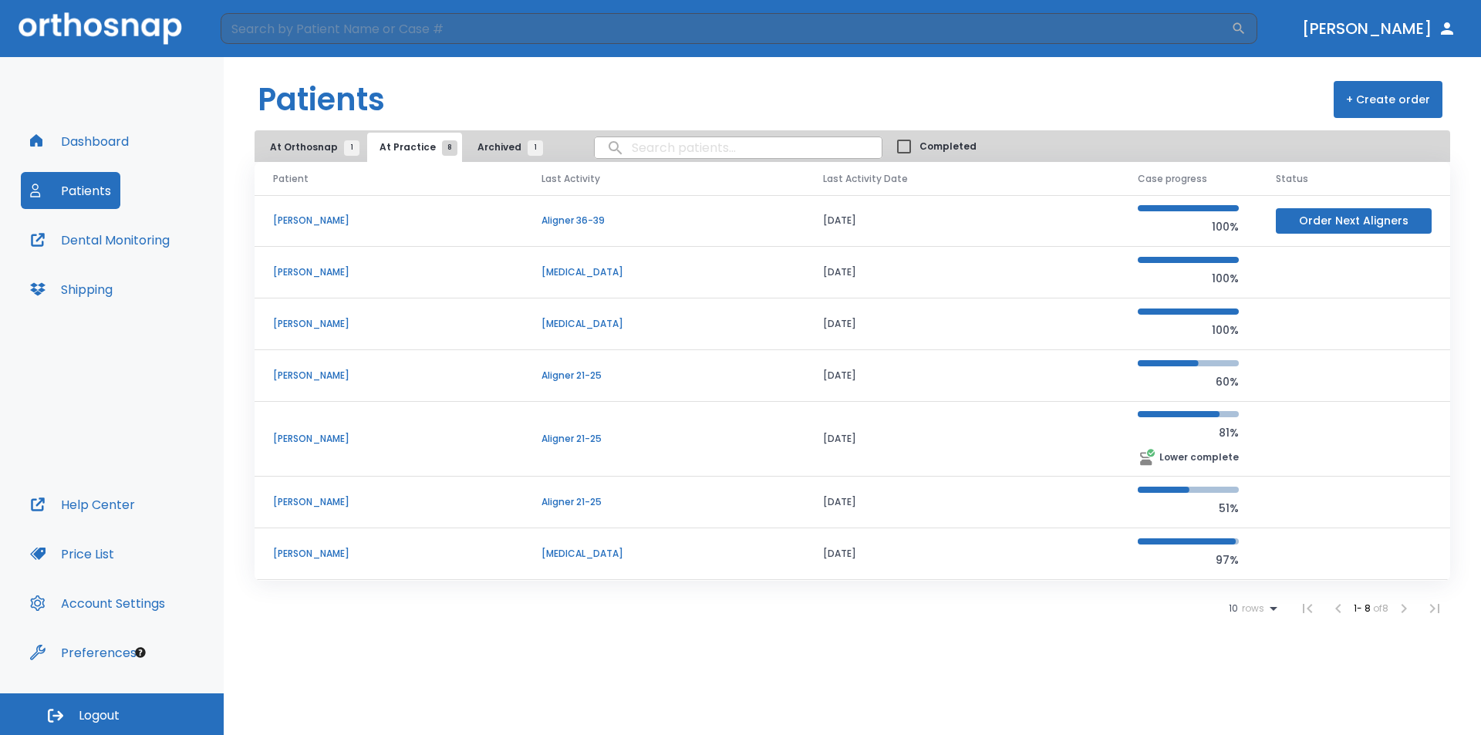
click at [326, 221] on p "[PERSON_NAME]" at bounding box center [388, 221] width 231 height 14
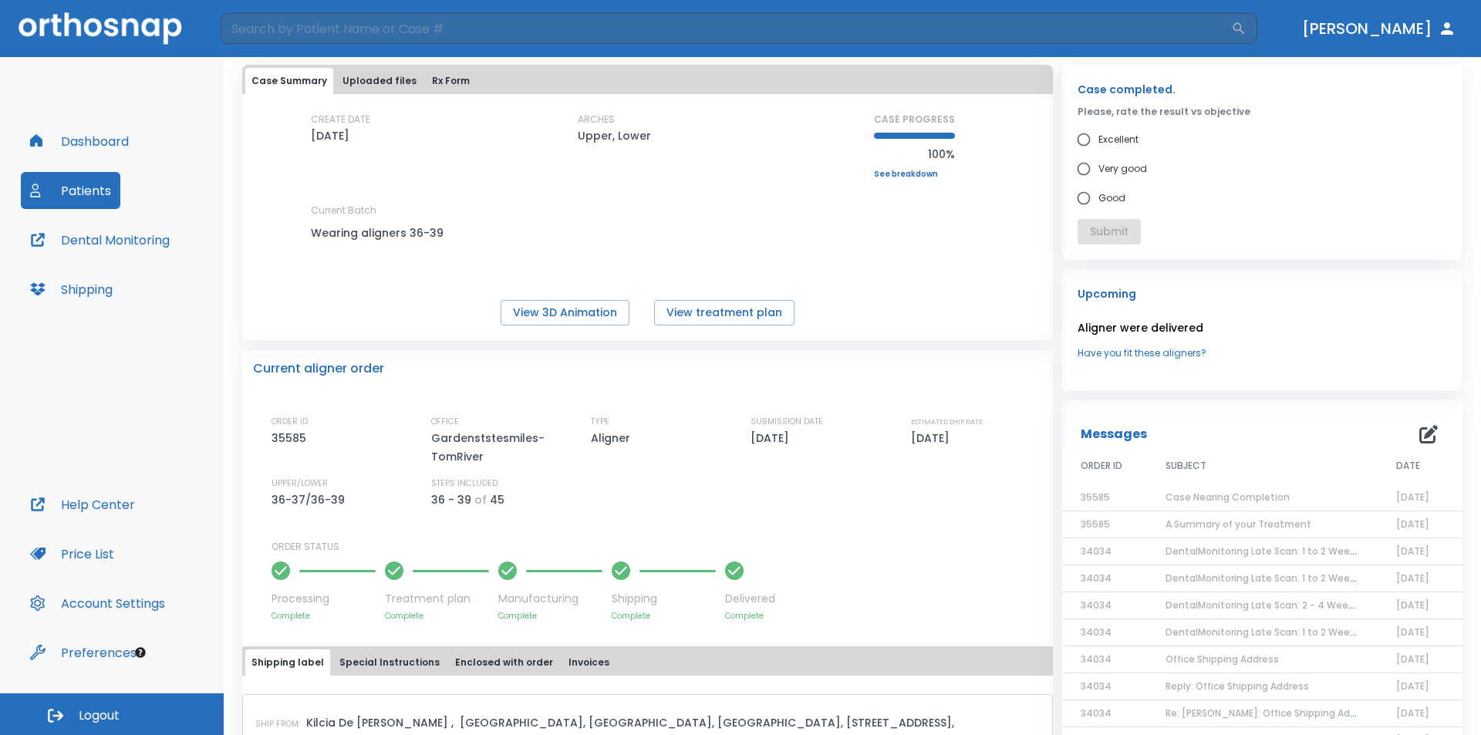
scroll to position [154, 0]
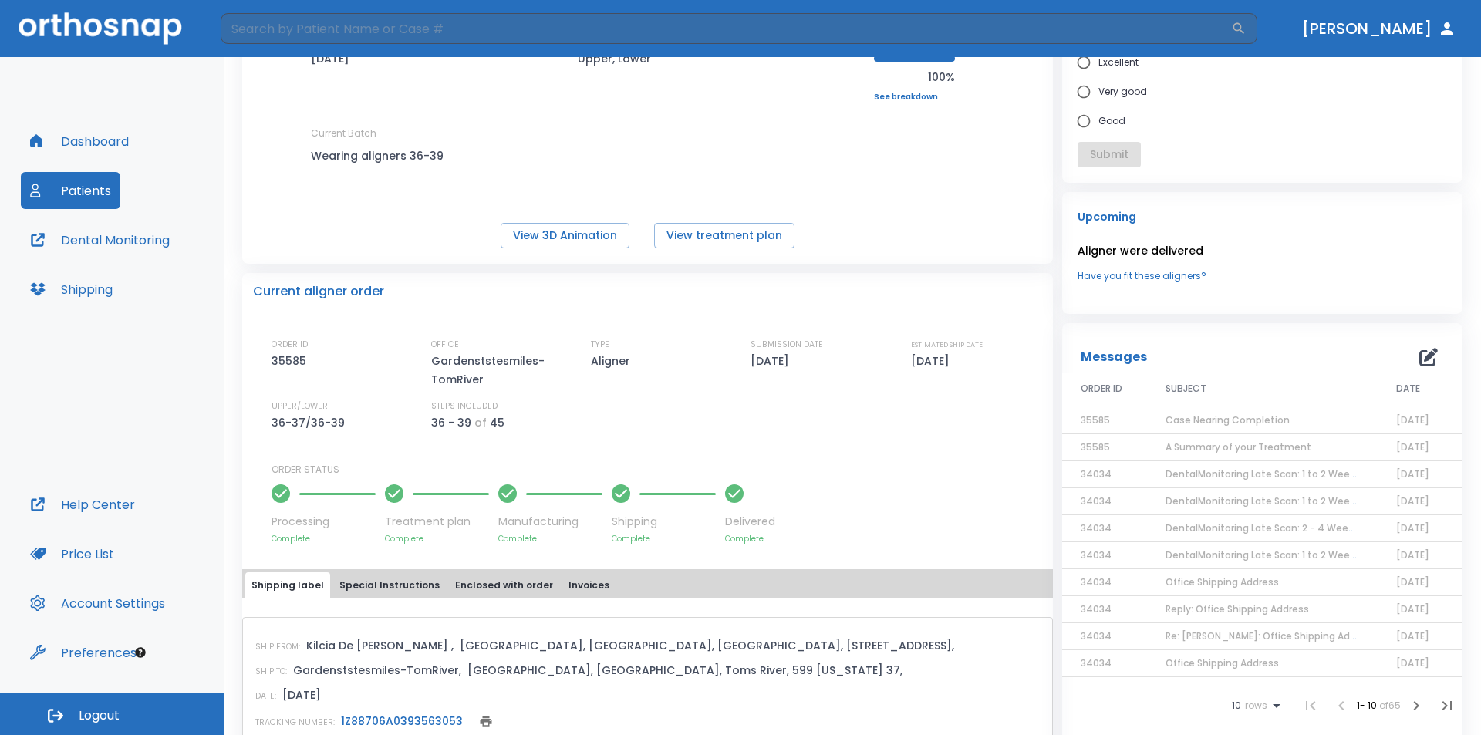
click at [1215, 422] on span "Case Nearing Completion" at bounding box center [1228, 420] width 124 height 13
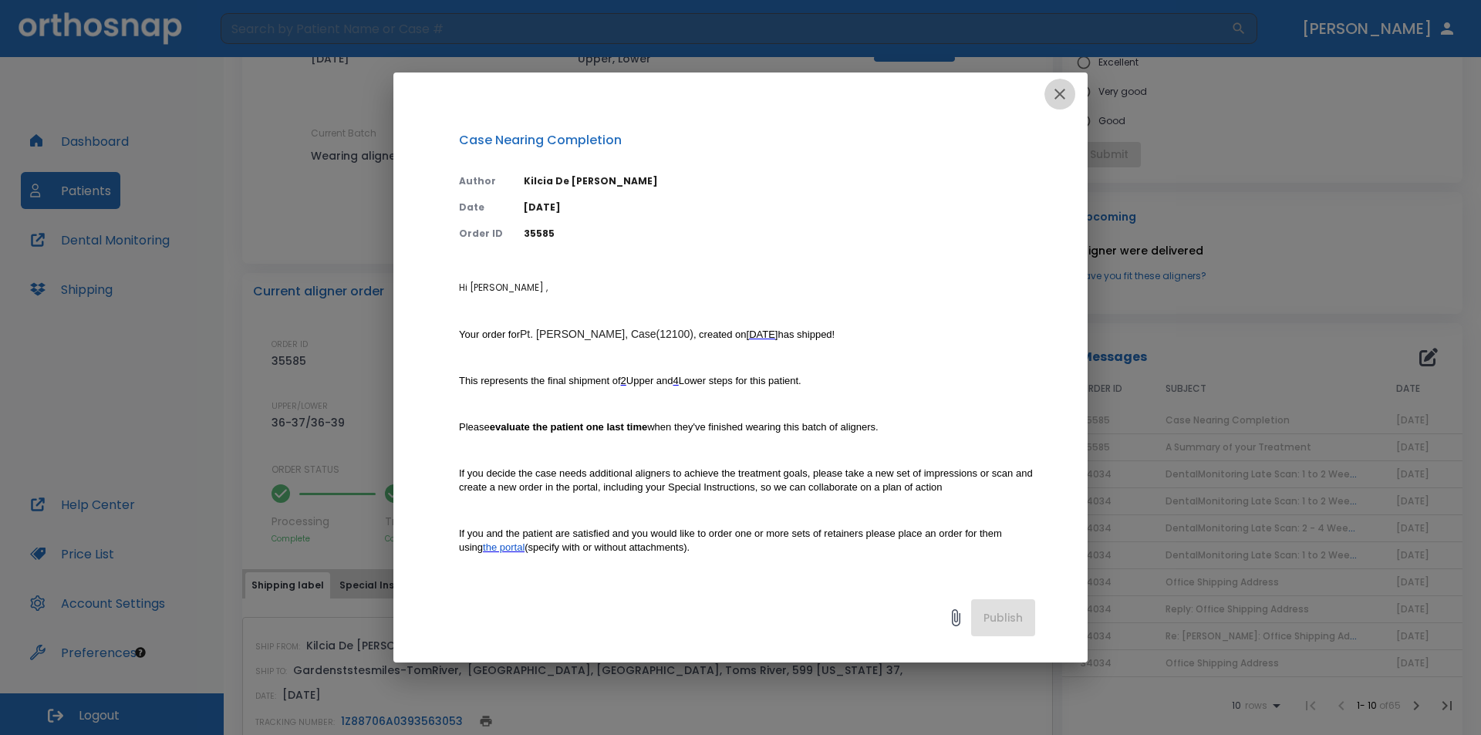
click at [1060, 93] on icon "button" at bounding box center [1060, 94] width 11 height 11
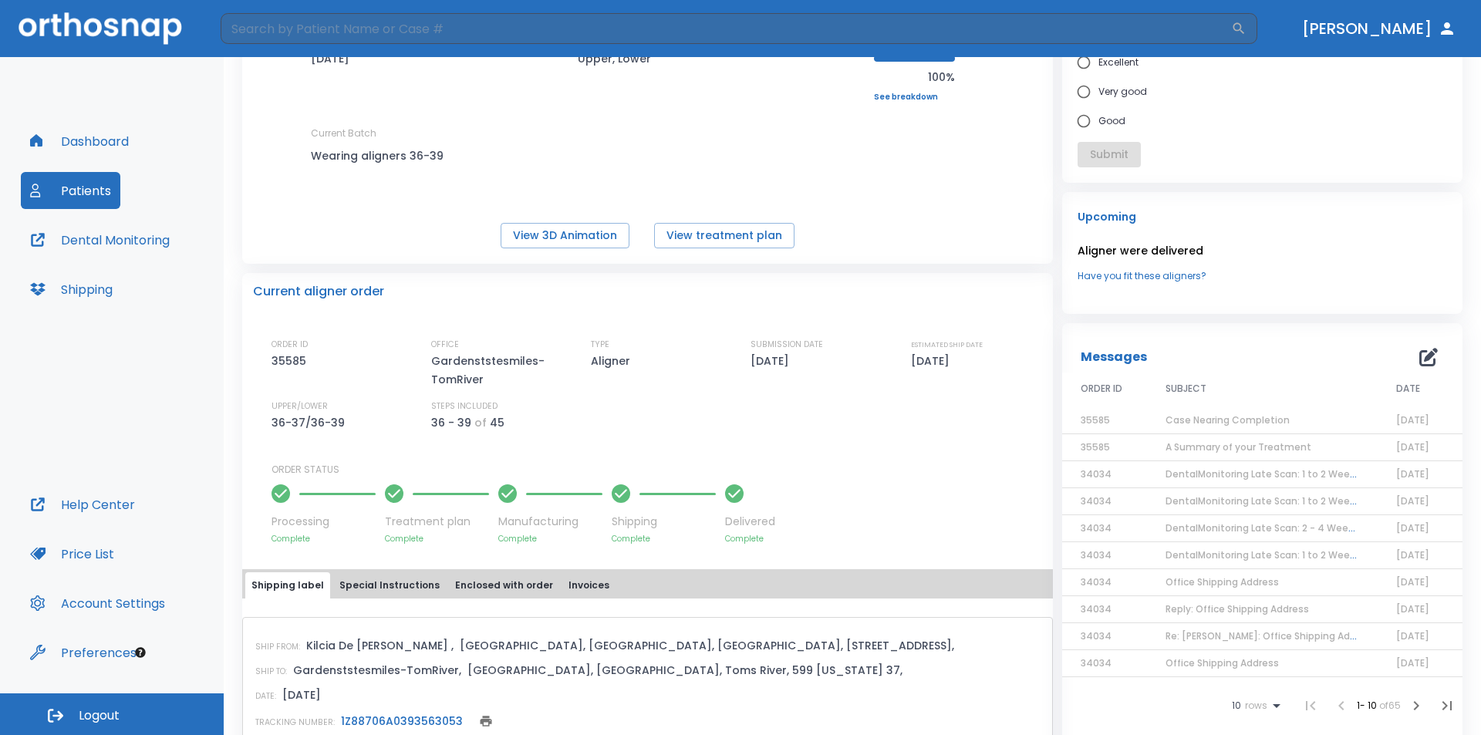
click at [1248, 414] on span "Case Nearing Completion" at bounding box center [1228, 420] width 124 height 13
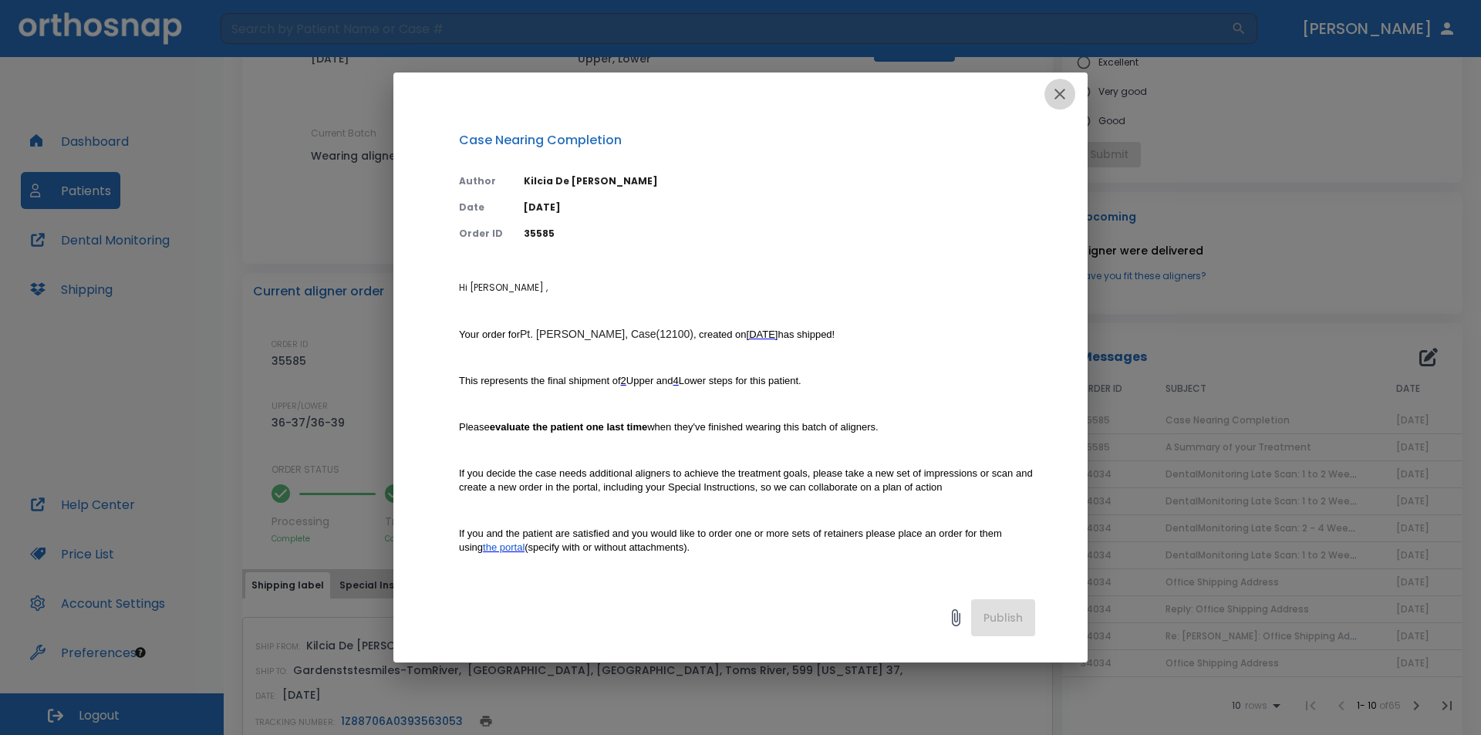
click at [1061, 96] on icon "button" at bounding box center [1060, 94] width 19 height 19
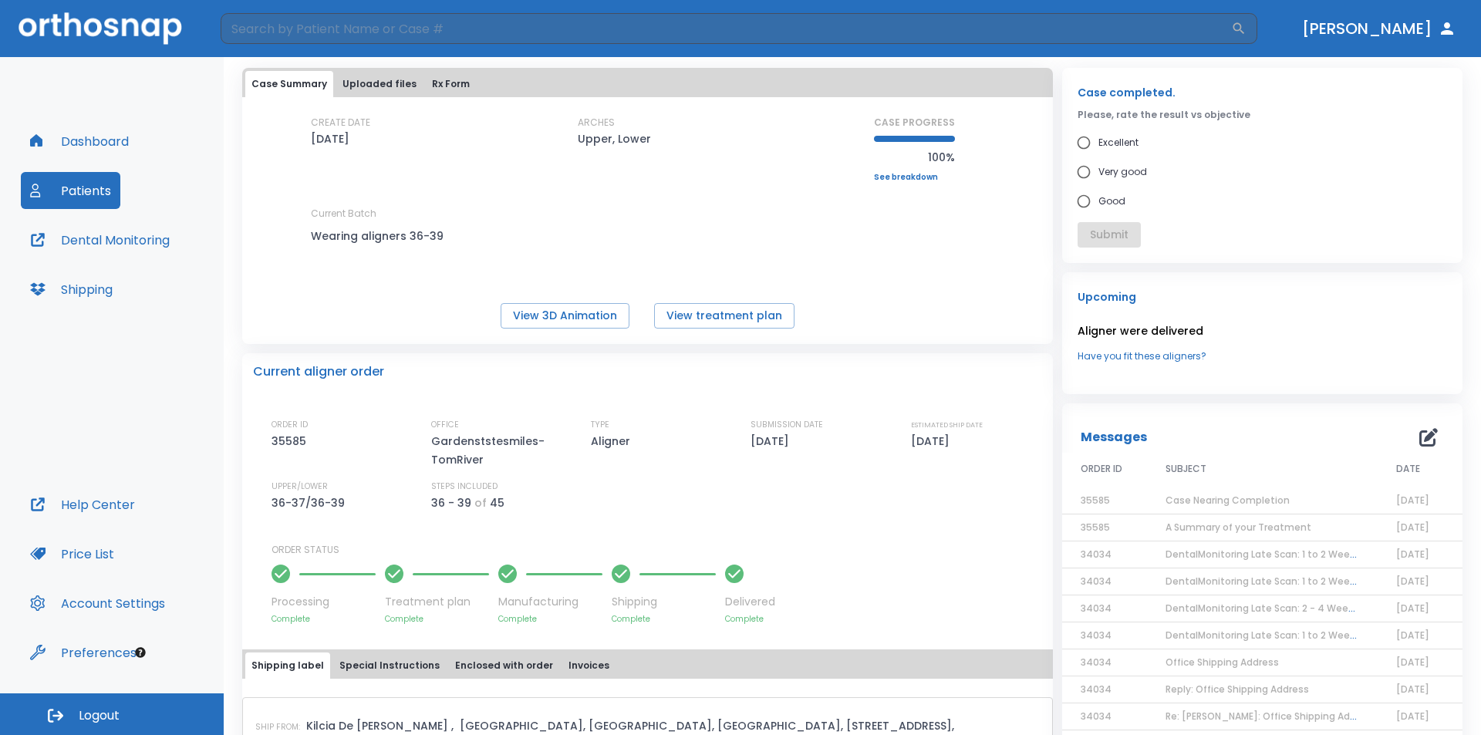
scroll to position [0, 0]
